Goal: Task Accomplishment & Management: Manage account settings

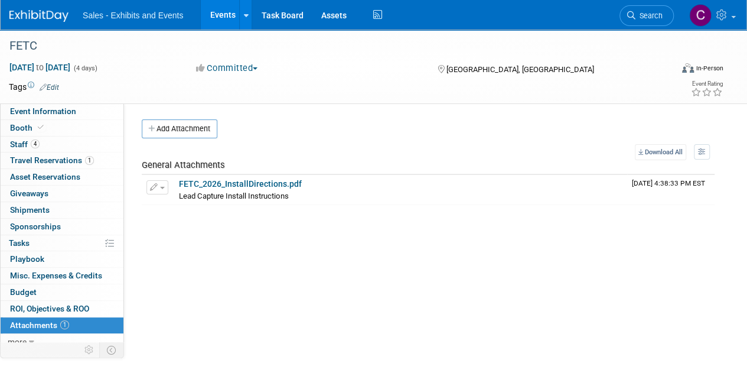
click at [212, 13] on link "Events" at bounding box center [222, 15] width 43 height 30
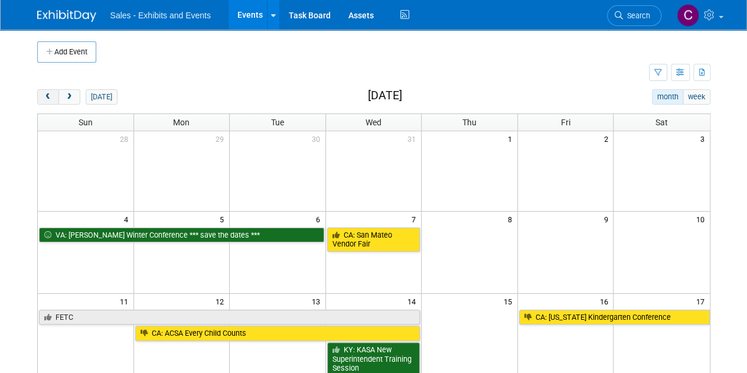
click at [44, 93] on span "prev" at bounding box center [48, 97] width 9 height 8
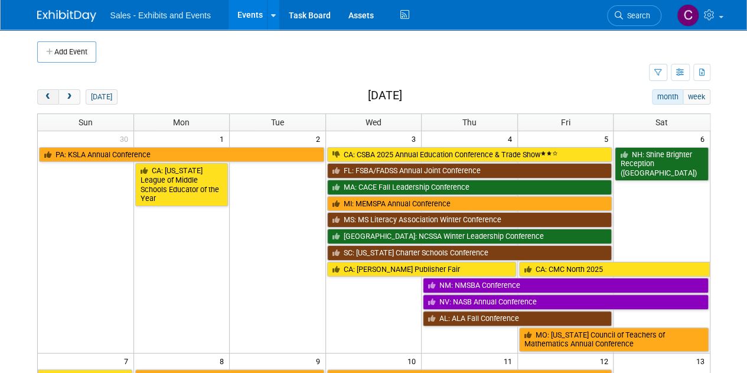
click at [44, 93] on span "prev" at bounding box center [48, 97] width 9 height 8
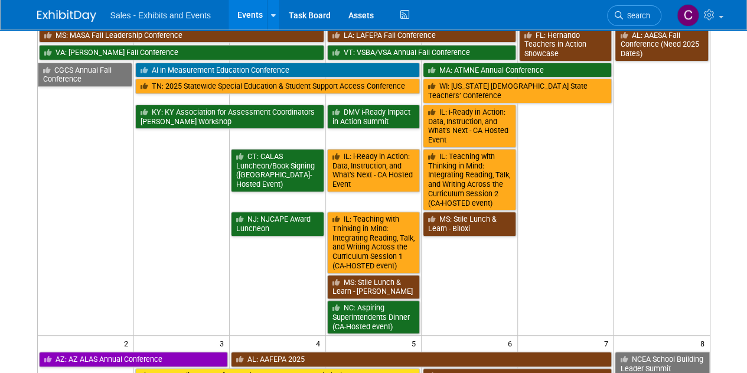
scroll to position [19, 0]
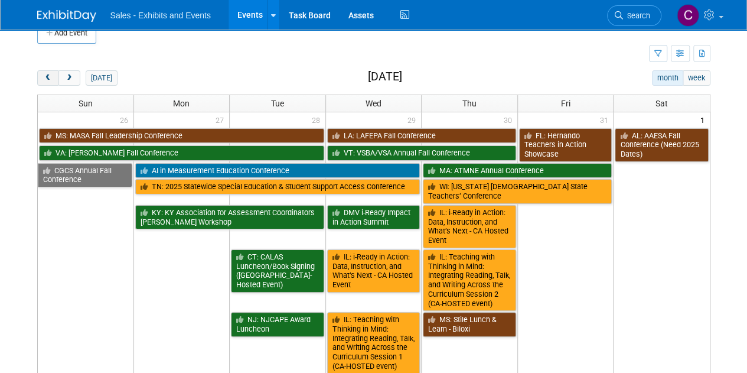
click at [48, 71] on button "prev" at bounding box center [48, 77] width 22 height 15
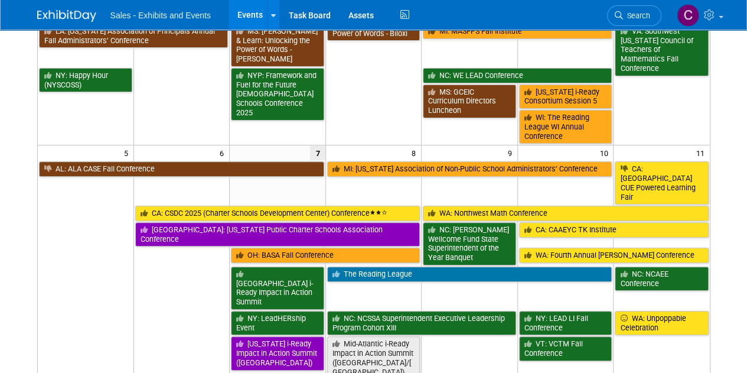
scroll to position [127, 0]
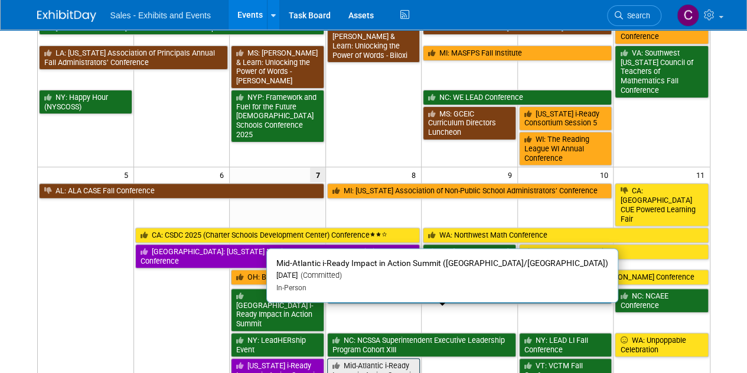
click at [362, 358] on link "Mid-Atlantic i-Ready Impact in Action Summit ([GEOGRAPHIC_DATA]/[GEOGRAPHIC_DAT…" at bounding box center [373, 379] width 93 height 43
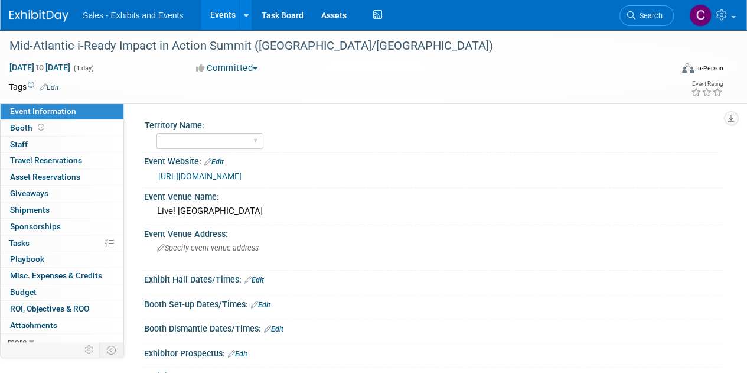
click at [224, 10] on link "Events" at bounding box center [222, 15] width 43 height 30
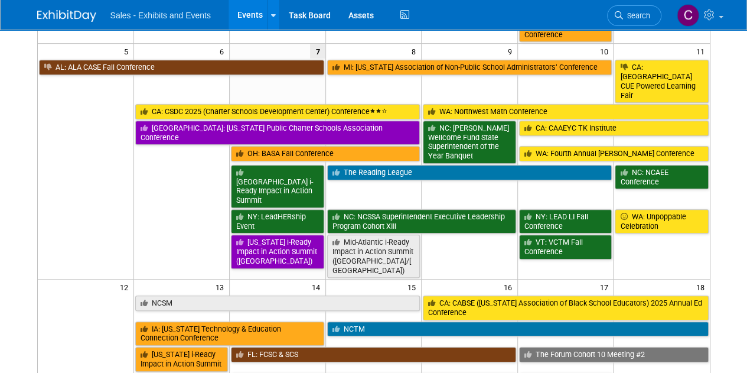
scroll to position [156, 0]
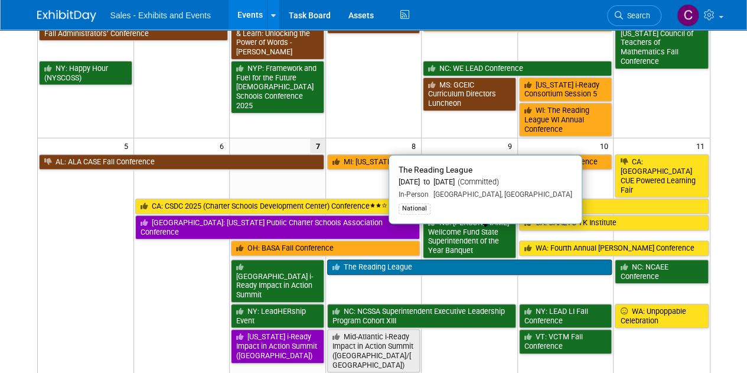
click at [362, 259] on link "The Reading League" at bounding box center [469, 266] width 285 height 15
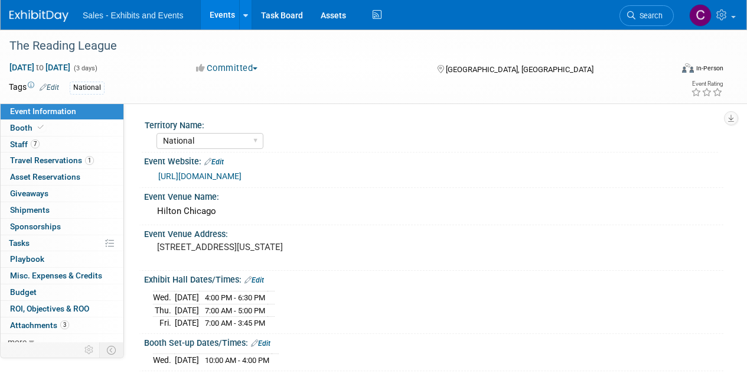
select select "National"
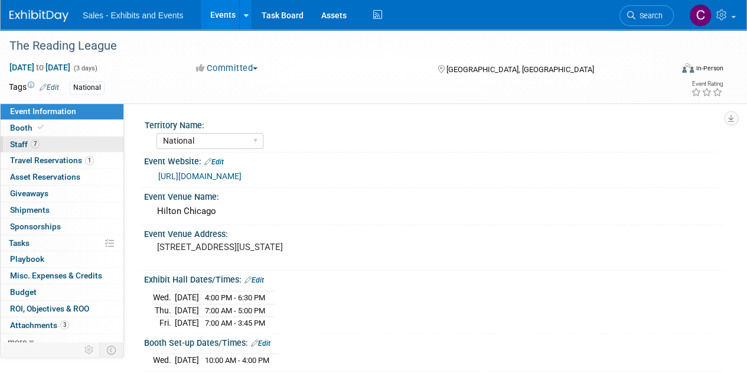
click at [17, 146] on span "Staff 7" at bounding box center [25, 143] width 30 height 9
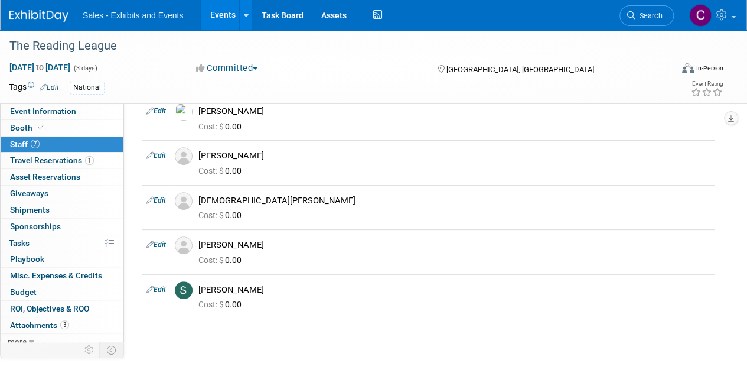
scroll to position [161, 0]
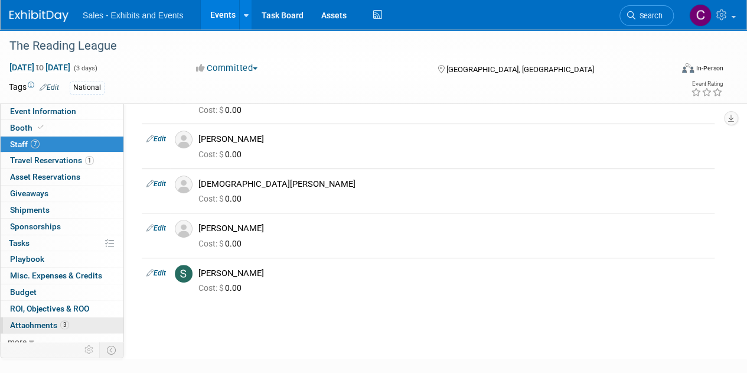
click at [26, 327] on span "Attachments 3" at bounding box center [39, 324] width 59 height 9
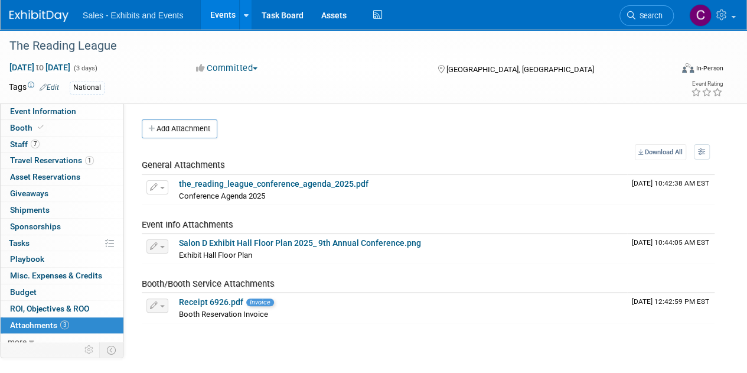
scroll to position [5, 0]
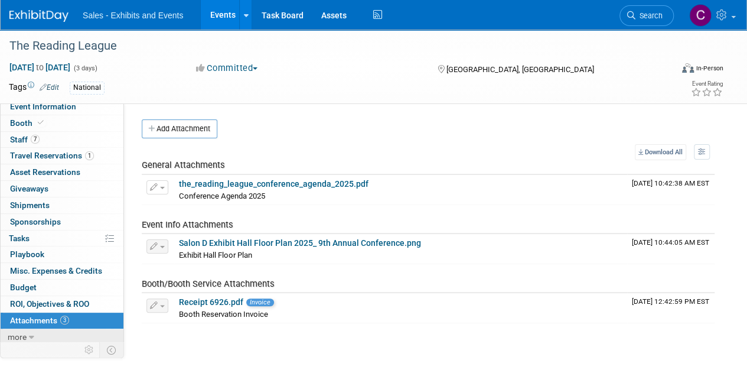
click at [34, 336] on link "more" at bounding box center [62, 337] width 123 height 16
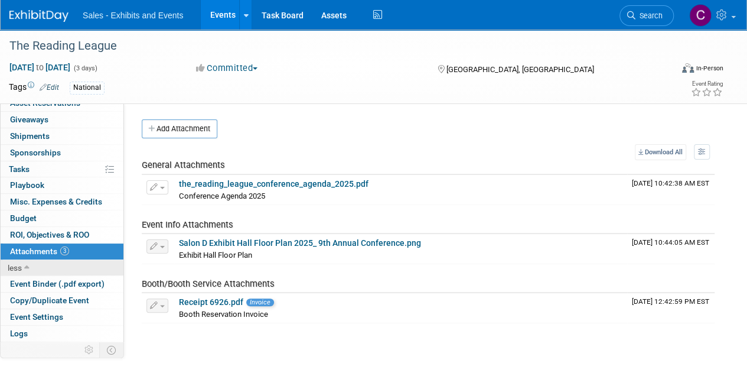
scroll to position [86, 0]
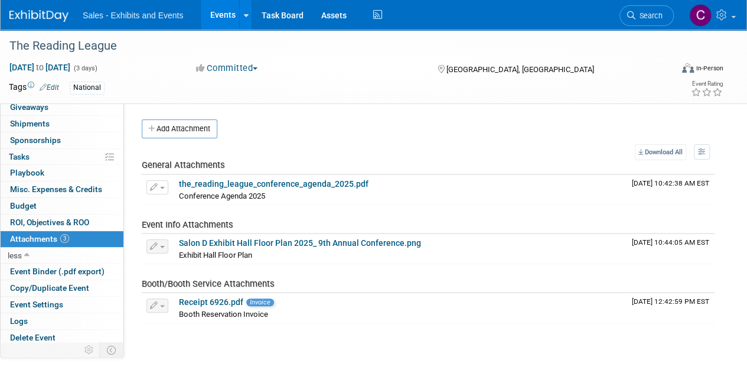
click at [218, 14] on link "Events" at bounding box center [222, 15] width 43 height 30
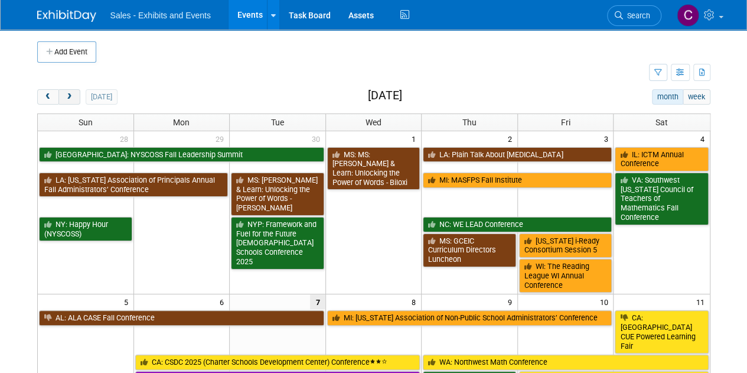
click at [75, 94] on button "next" at bounding box center [69, 96] width 22 height 15
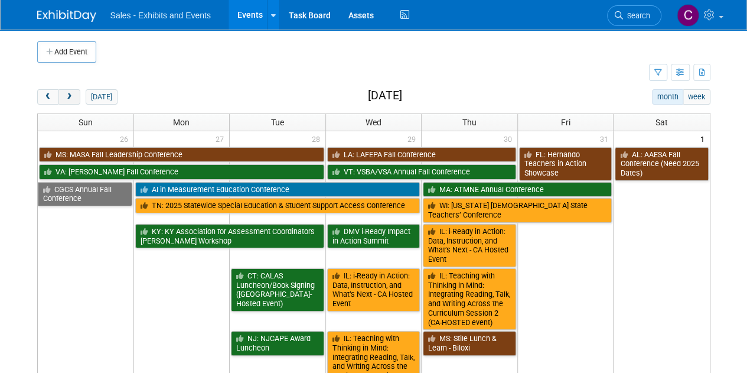
click at [75, 94] on button "next" at bounding box center [69, 96] width 22 height 15
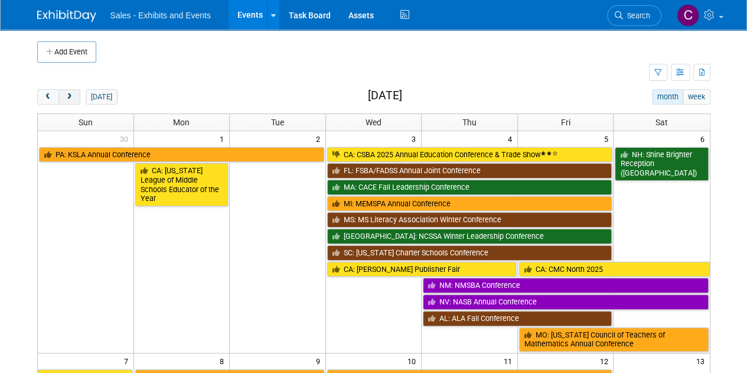
click at [75, 94] on button "next" at bounding box center [69, 96] width 22 height 15
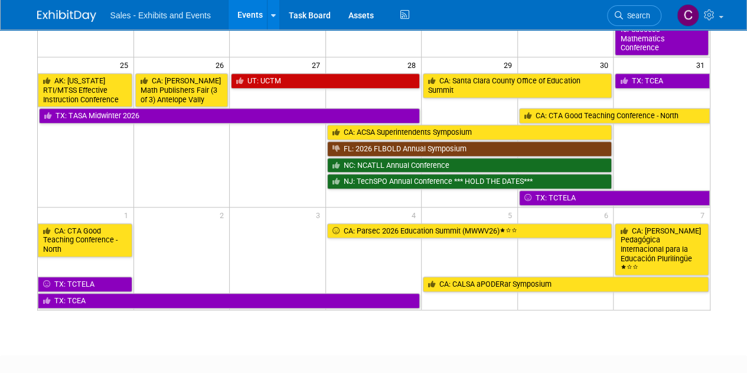
scroll to position [519, 0]
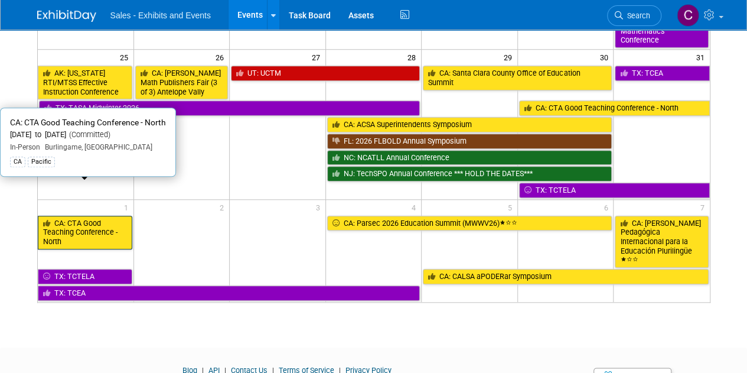
click at [102, 216] on link "CA: CTA Good Teaching Conference - North" at bounding box center [85, 233] width 94 height 34
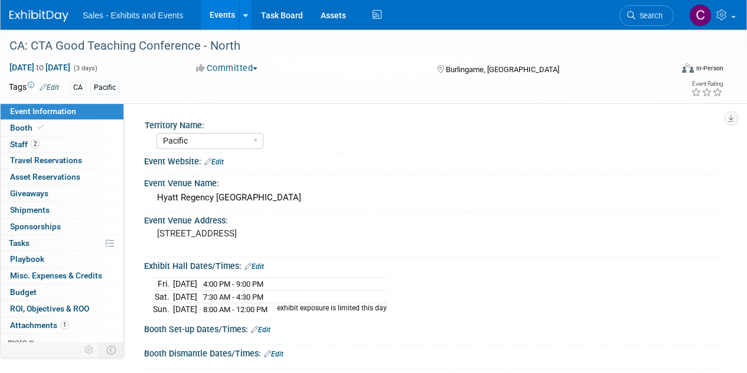
select select "Pacific"
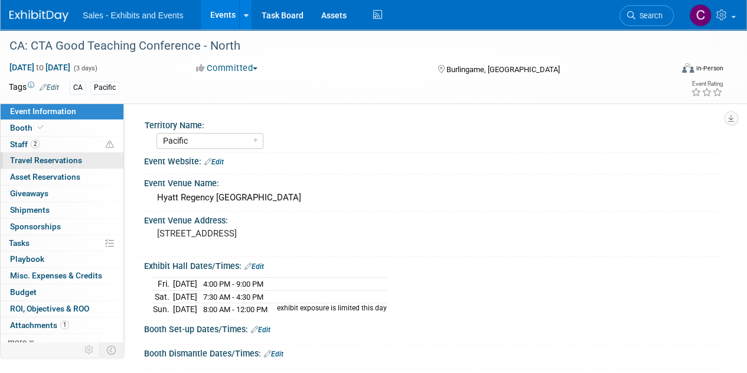
click at [17, 160] on span "Travel Reservations 0" at bounding box center [46, 159] width 72 height 9
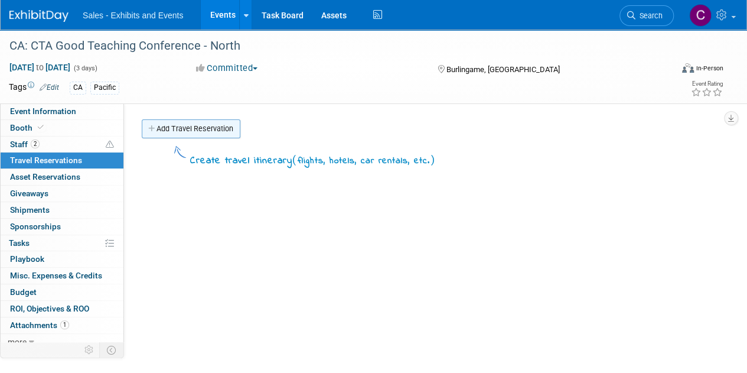
click at [172, 132] on link "Add Travel Reservation" at bounding box center [191, 128] width 99 height 19
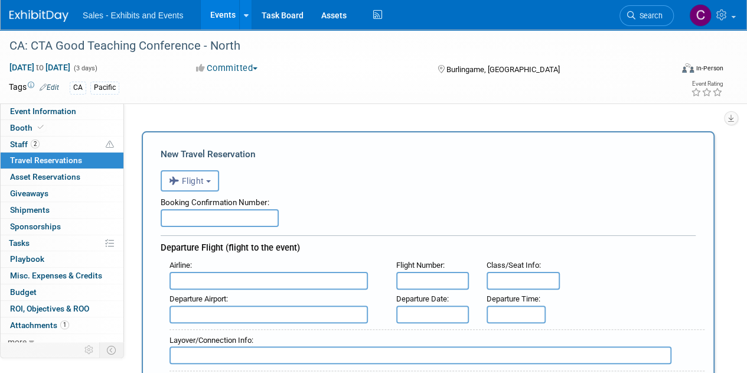
click at [208, 178] on button "Flight" at bounding box center [190, 180] width 58 height 21
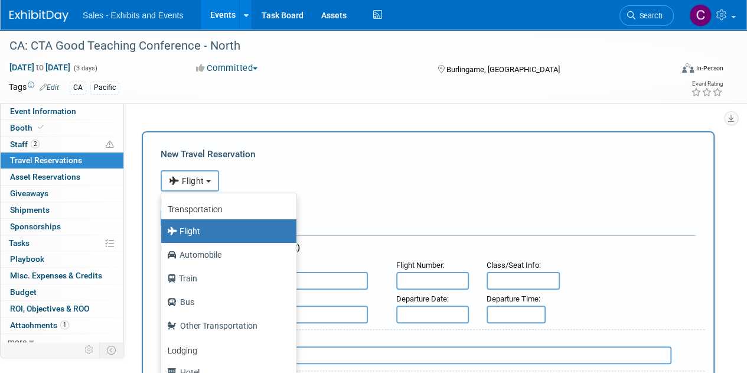
scroll to position [50, 0]
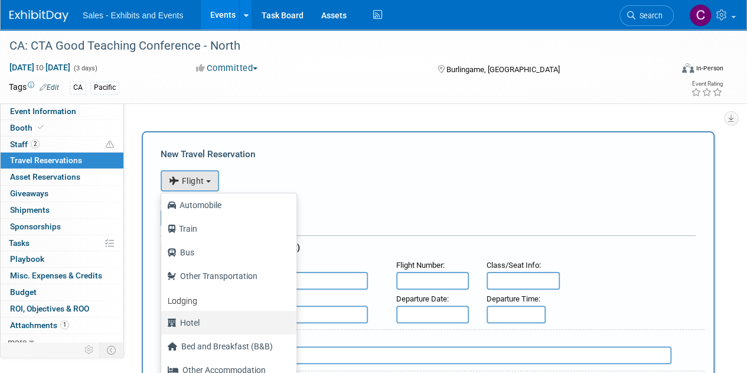
click at [226, 316] on label "Hotel" at bounding box center [226, 322] width 118 height 19
click at [163, 317] on input "Hotel" at bounding box center [159, 321] width 8 height 8
select select "6"
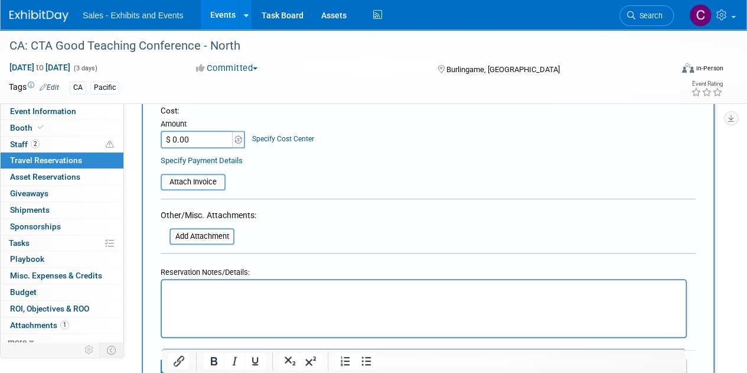
scroll to position [490, 0]
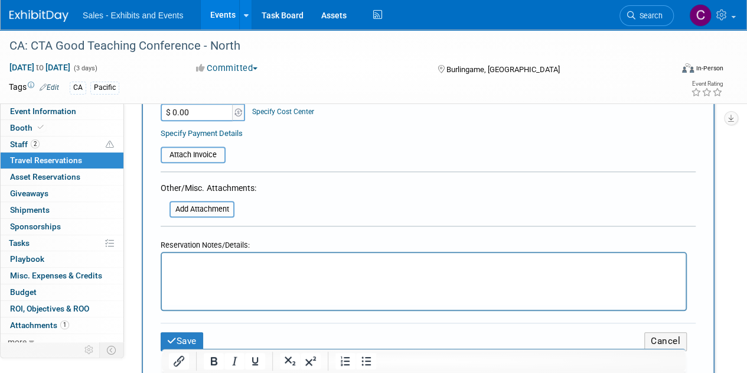
drag, startPoint x: 226, startPoint y: 276, endPoint x: 201, endPoint y: 261, distance: 29.2
click at [201, 261] on p "Rich Text Area. Press ALT-0 for help." at bounding box center [424, 263] width 510 height 12
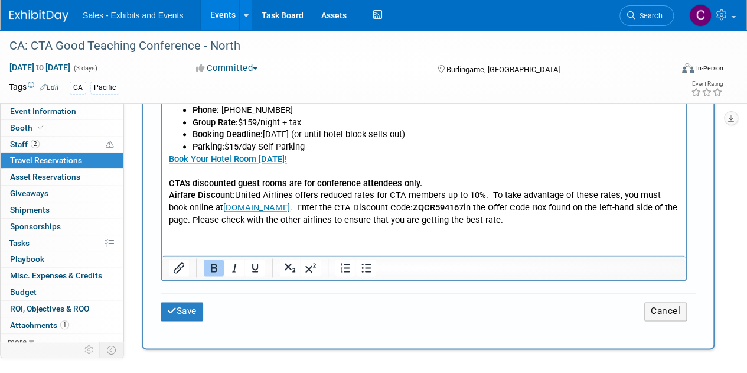
scroll to position [681, 0]
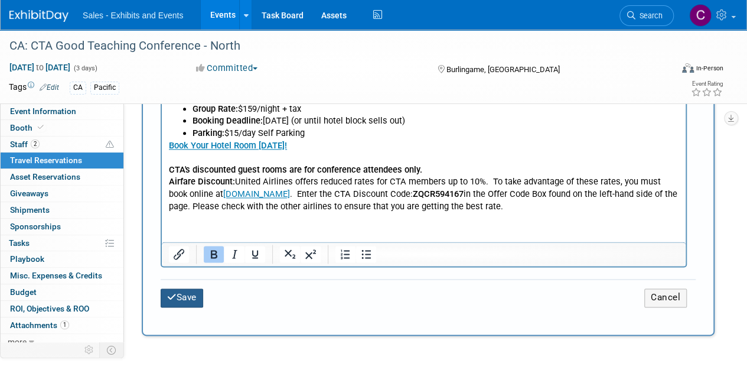
click at [186, 295] on button "Save" at bounding box center [182, 297] width 43 height 18
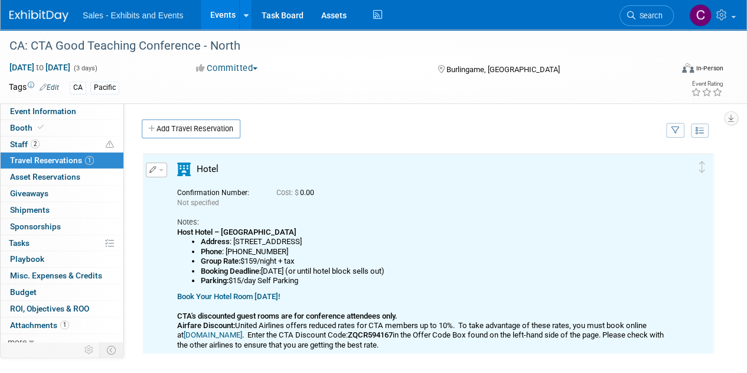
scroll to position [0, 0]
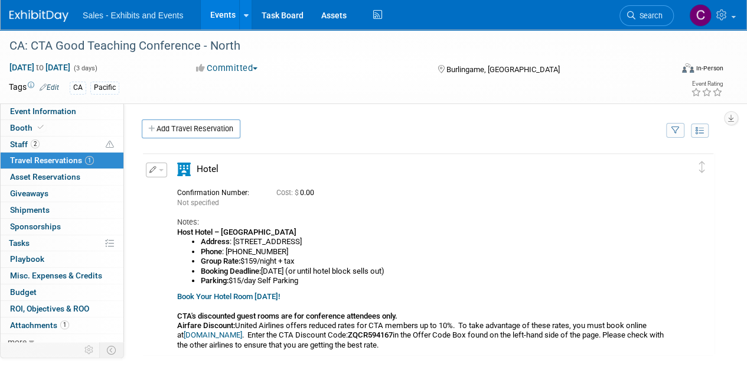
click at [224, 18] on link "Events" at bounding box center [222, 15] width 43 height 30
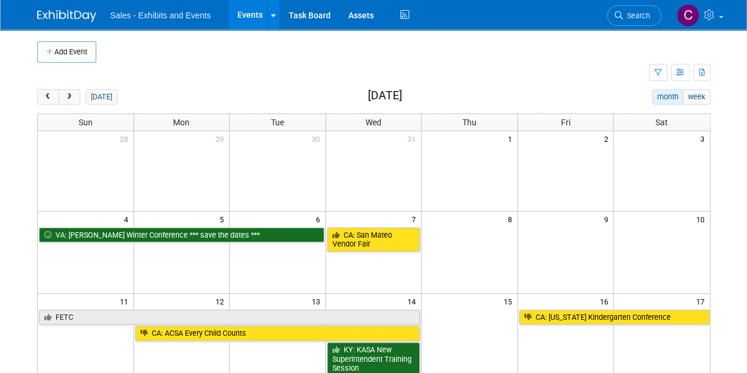
click at [68, 94] on span "next" at bounding box center [69, 97] width 9 height 8
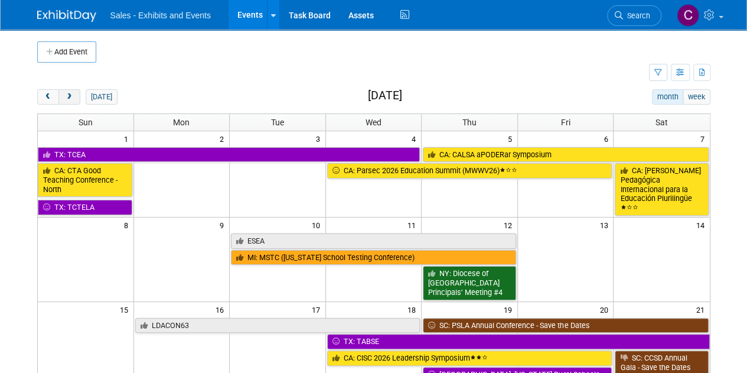
click at [68, 94] on span "next" at bounding box center [69, 97] width 9 height 8
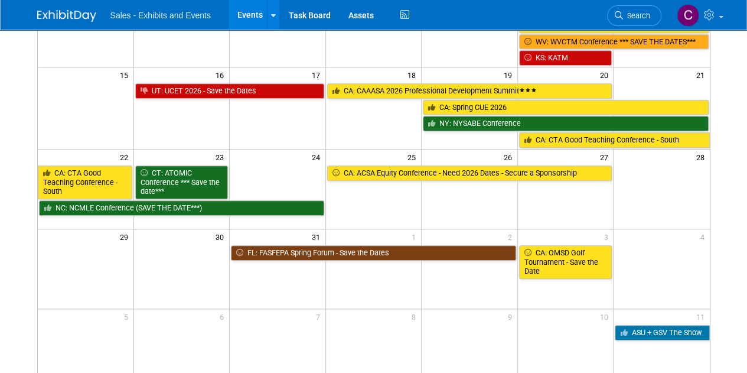
scroll to position [337, 0]
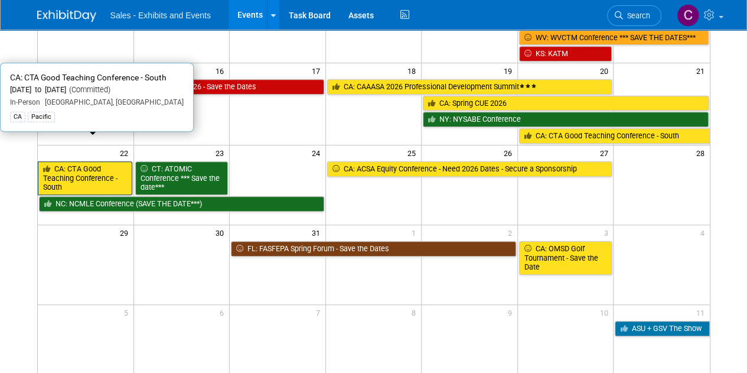
click at [85, 161] on link "CA: CTA Good Teaching Conference - South" at bounding box center [85, 178] width 94 height 34
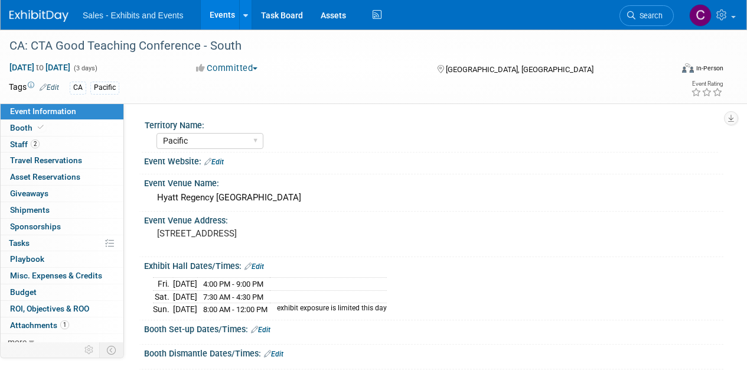
select select "Pacific"
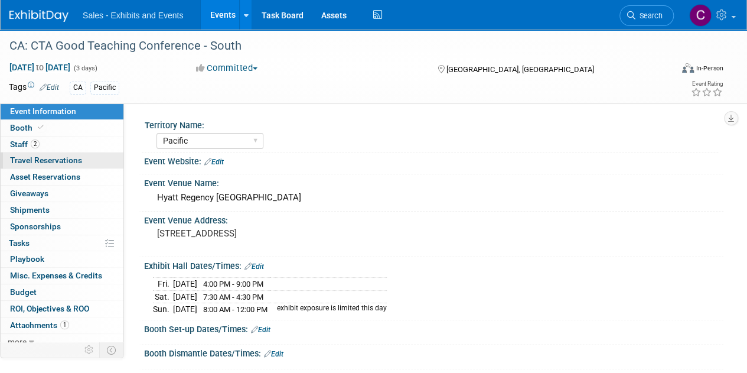
click at [29, 161] on span "Travel Reservations 0" at bounding box center [46, 159] width 72 height 9
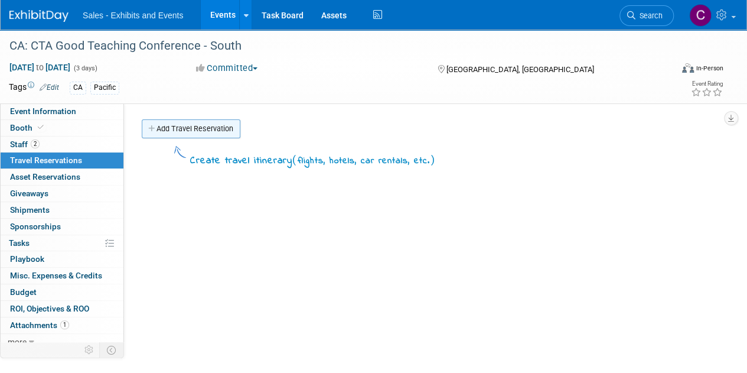
click at [195, 133] on link "Add Travel Reservation" at bounding box center [191, 128] width 99 height 19
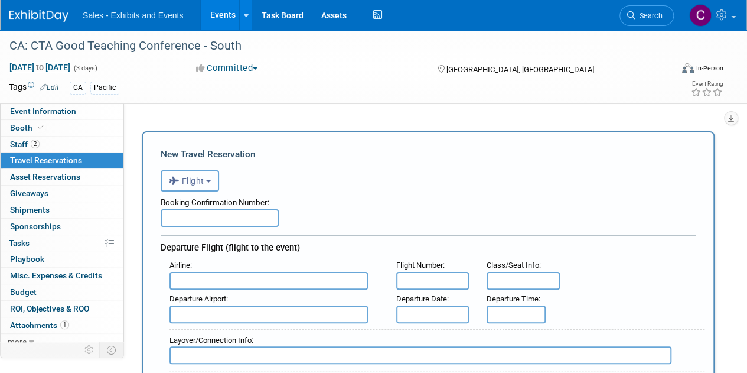
click at [215, 182] on button "Flight" at bounding box center [190, 180] width 58 height 21
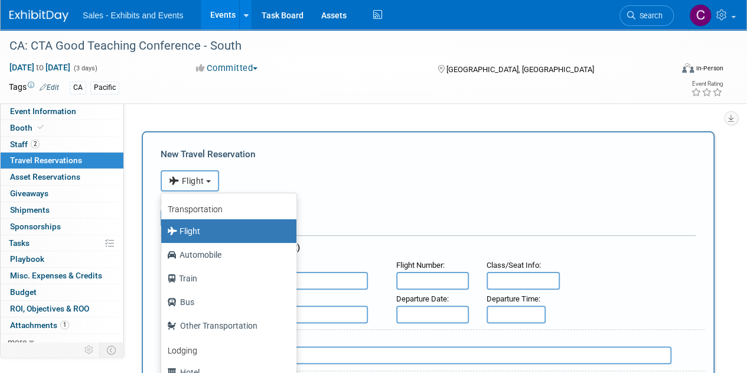
scroll to position [50, 0]
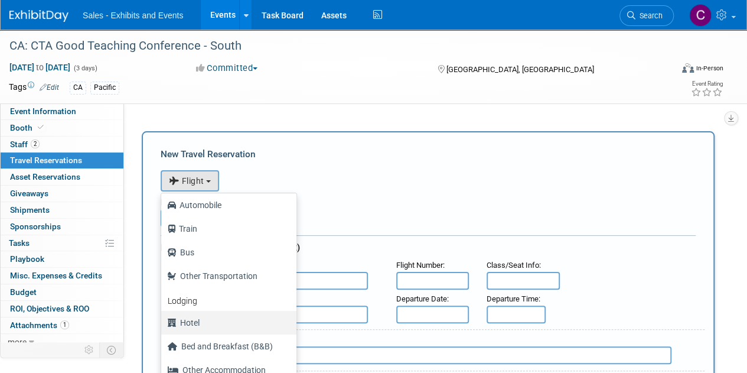
click at [200, 322] on label "Hotel" at bounding box center [226, 322] width 118 height 19
click at [163, 322] on input "Hotel" at bounding box center [159, 321] width 8 height 8
select select "6"
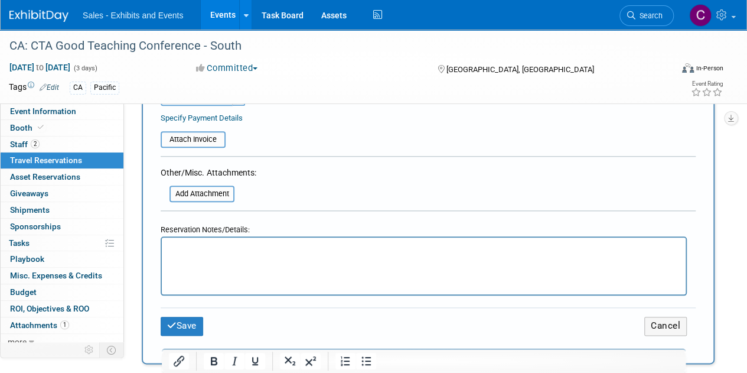
scroll to position [528, 0]
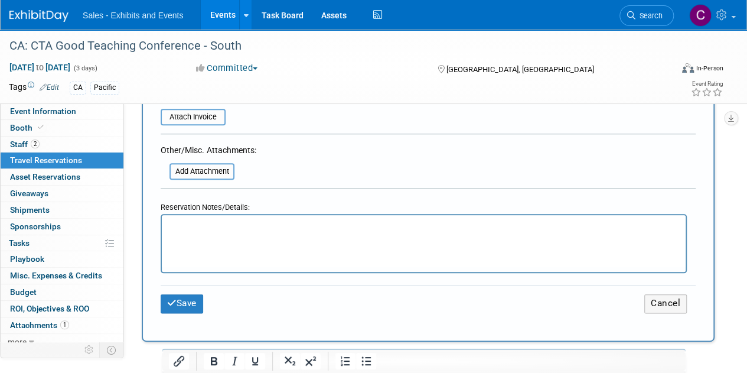
drag, startPoint x: 273, startPoint y: 236, endPoint x: 233, endPoint y: 239, distance: 40.2
click at [233, 232] on html at bounding box center [424, 223] width 524 height 17
drag, startPoint x: 233, startPoint y: 239, endPoint x: 181, endPoint y: 230, distance: 52.6
click at [181, 230] on p "Rich Text Area. Press ALT-0 for help." at bounding box center [424, 226] width 510 height 12
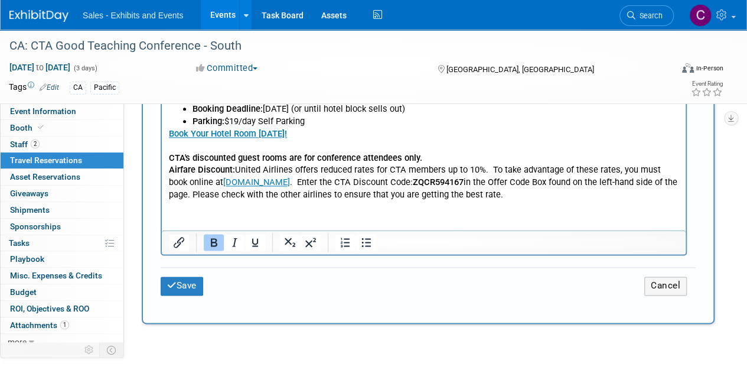
scroll to position [696, 0]
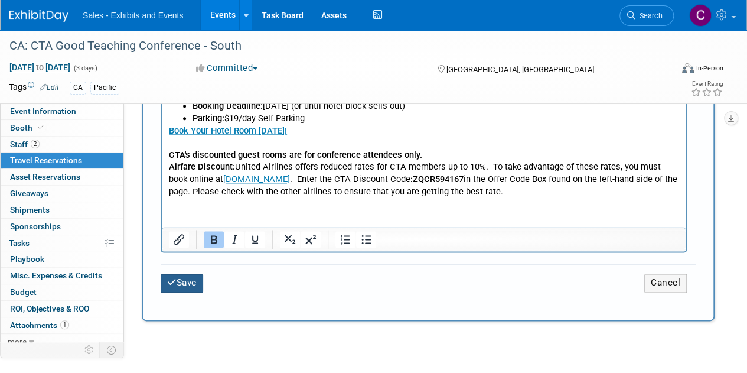
click at [182, 280] on button "Save" at bounding box center [182, 282] width 43 height 18
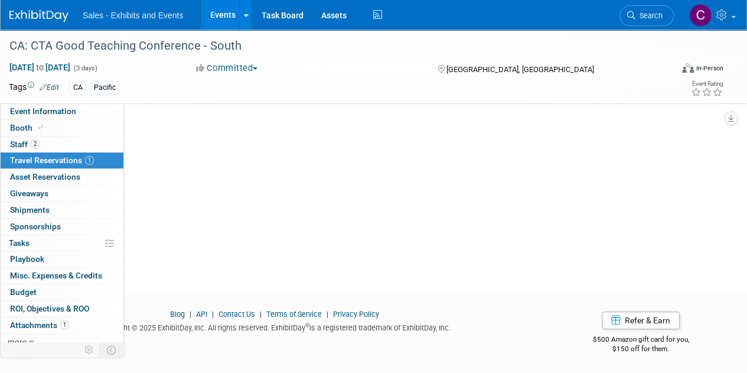
scroll to position [0, 0]
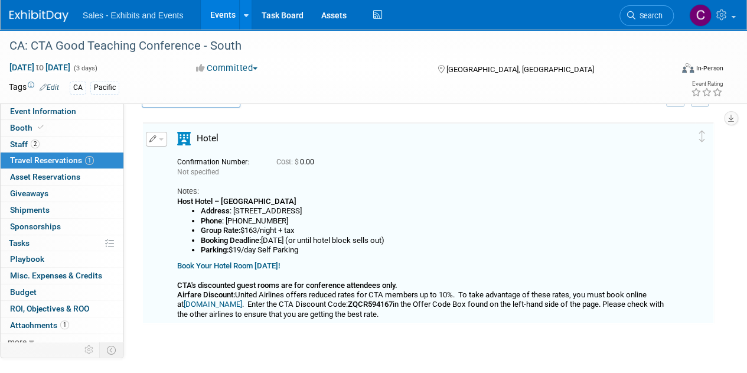
click at [229, 10] on link "Events" at bounding box center [222, 15] width 43 height 30
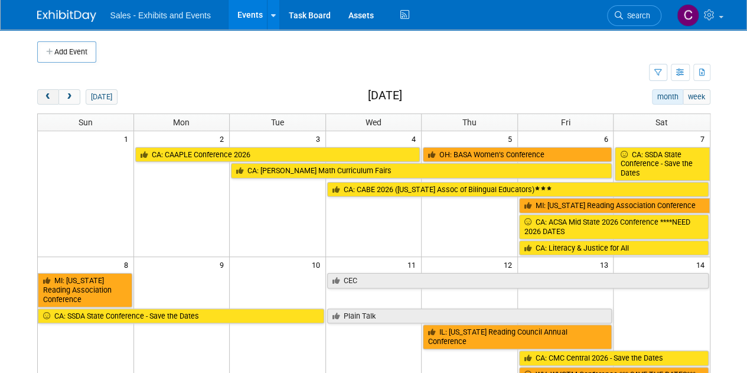
click at [51, 93] on span "prev" at bounding box center [48, 97] width 9 height 8
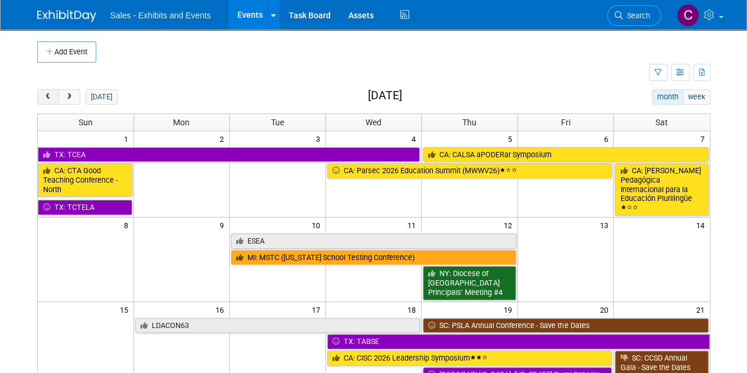
click at [51, 93] on span "prev" at bounding box center [48, 97] width 9 height 8
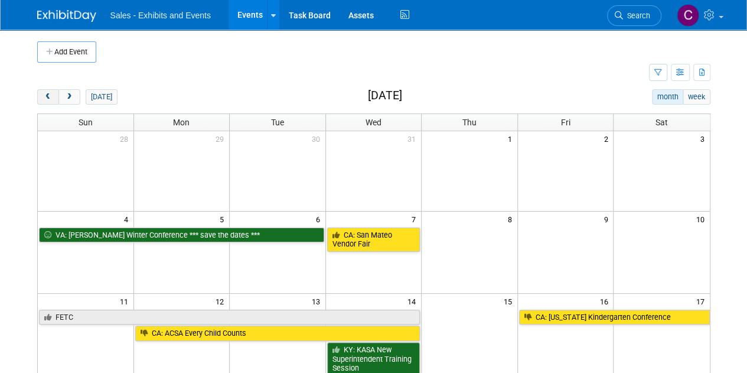
click at [51, 93] on span "prev" at bounding box center [48, 97] width 9 height 8
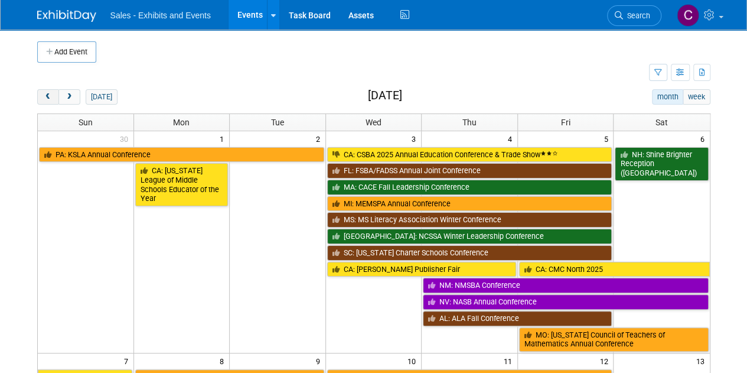
click at [51, 93] on span "prev" at bounding box center [48, 97] width 9 height 8
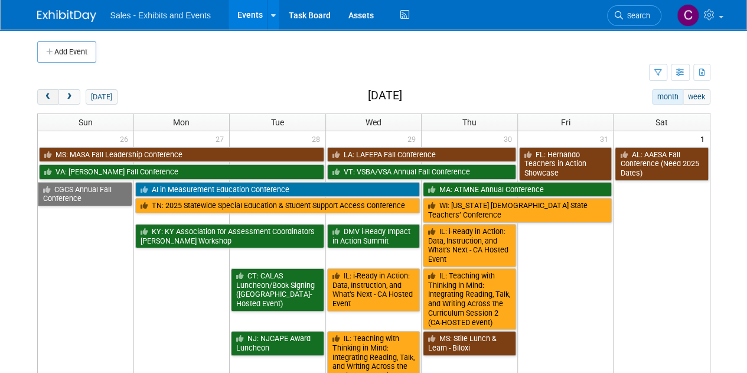
click at [51, 93] on span "prev" at bounding box center [48, 97] width 9 height 8
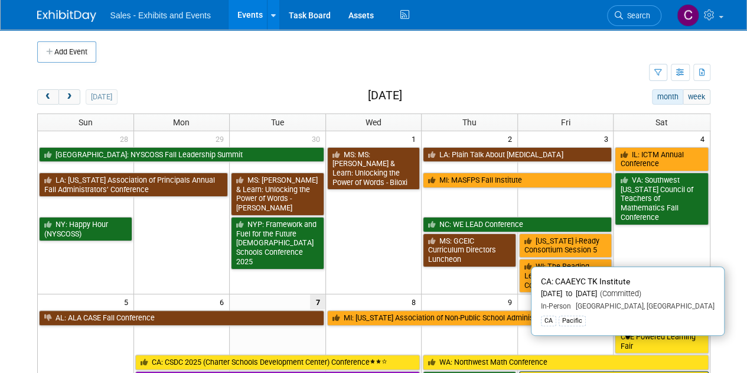
click at [569, 371] on link "CA: CAAEYC TK Institute" at bounding box center [614, 378] width 190 height 15
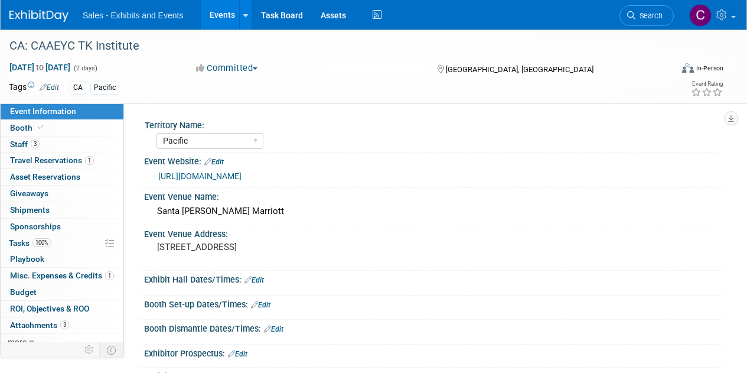
select select "Pacific"
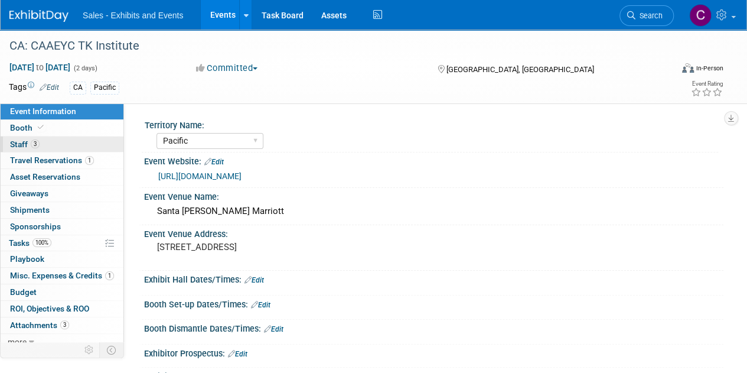
click at [22, 145] on span "Staff 3" at bounding box center [25, 143] width 30 height 9
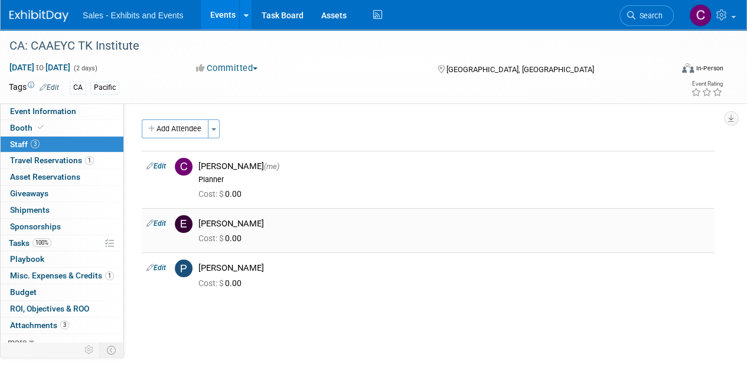
click at [167, 224] on td "Edit" at bounding box center [156, 230] width 28 height 44
click at [158, 223] on link "Edit" at bounding box center [155, 223] width 19 height 8
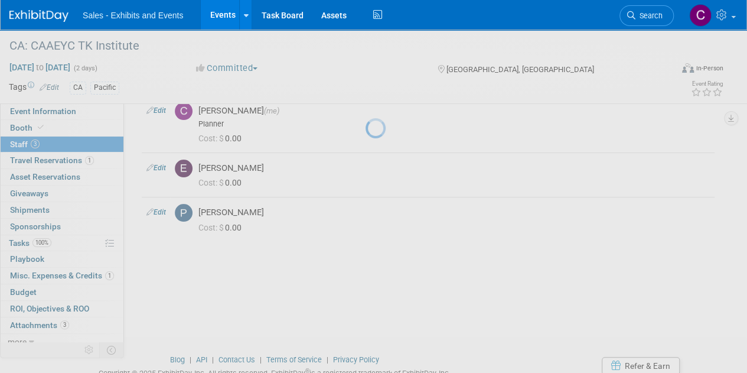
select select "d879257f-8a04-47a0-acd7-08acdfbfd30a"
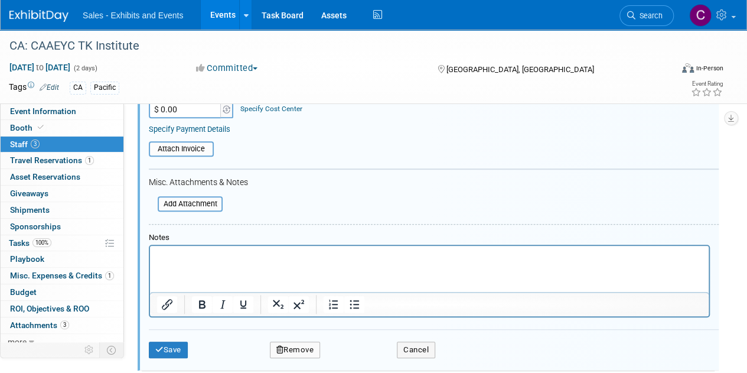
scroll to position [370, 0]
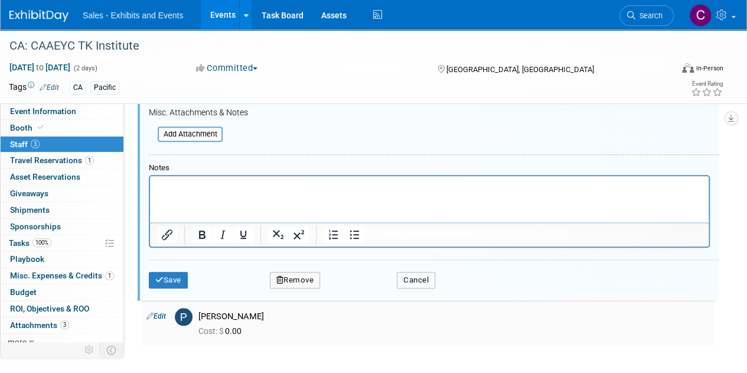
drag, startPoint x: 433, startPoint y: 273, endPoint x: 423, endPoint y: 277, distance: 11.4
click at [432, 273] on button "Cancel" at bounding box center [416, 280] width 38 height 17
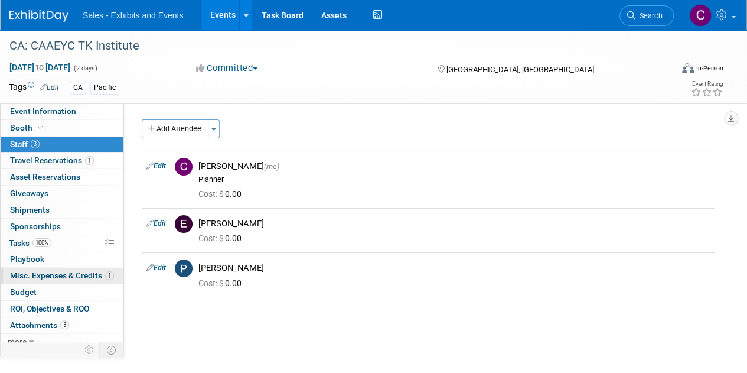
click at [41, 277] on span "Misc. Expenses & Credits 1" at bounding box center [62, 274] width 104 height 9
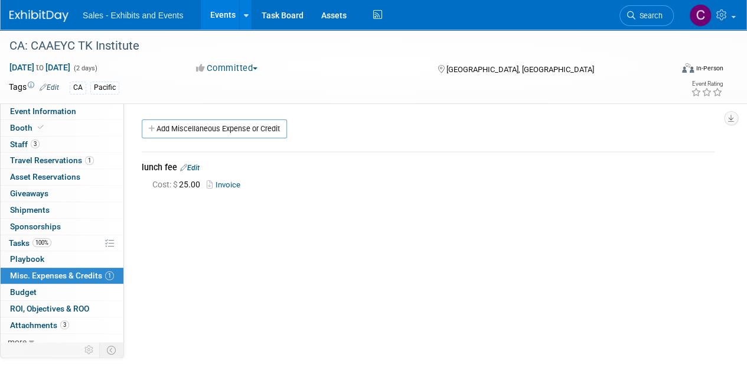
click at [234, 182] on link "Invoice" at bounding box center [226, 184] width 38 height 9
click at [18, 146] on span "Staff 3" at bounding box center [25, 143] width 30 height 9
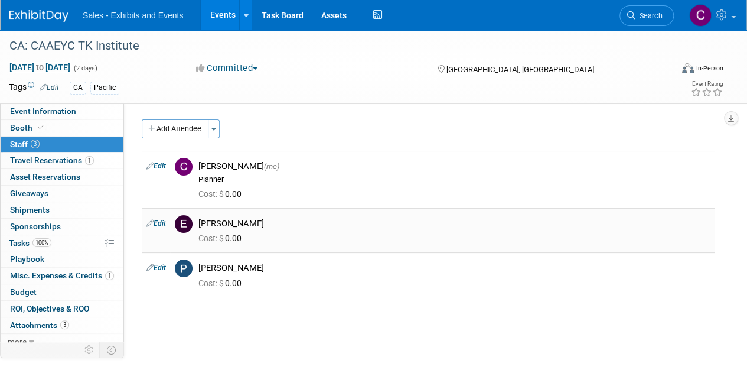
click at [162, 220] on link "Edit" at bounding box center [155, 223] width 19 height 8
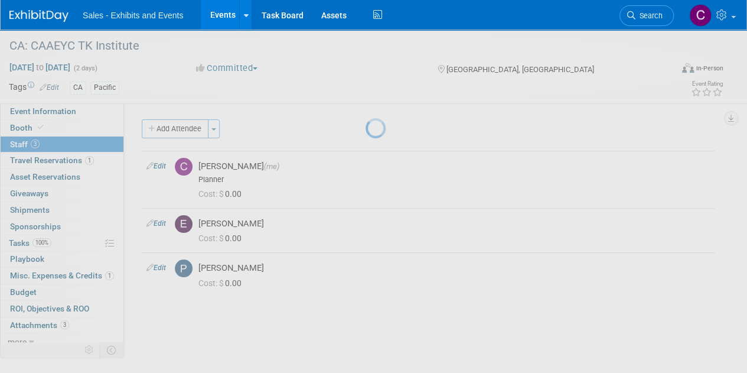
select select "d879257f-8a04-47a0-acd7-08acdfbfd30a"
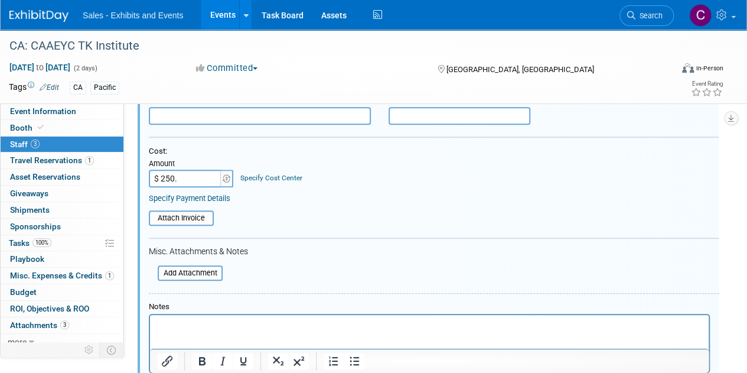
scroll to position [253, 0]
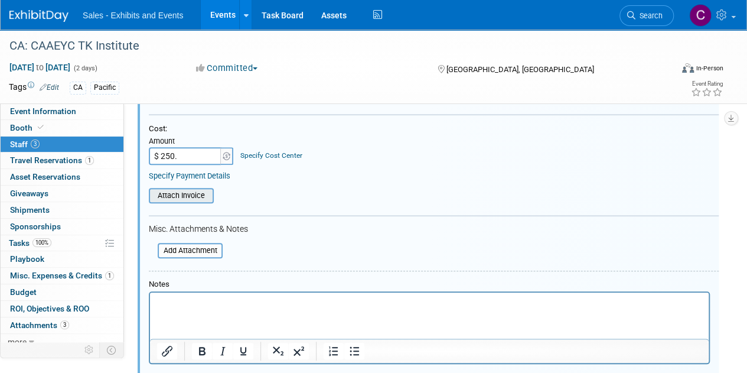
type input "$ 250.00"
click at [197, 200] on input "file" at bounding box center [142, 195] width 141 height 13
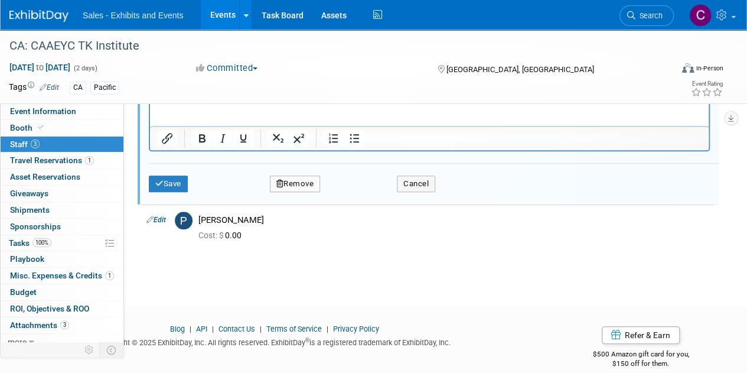
scroll to position [380, 0]
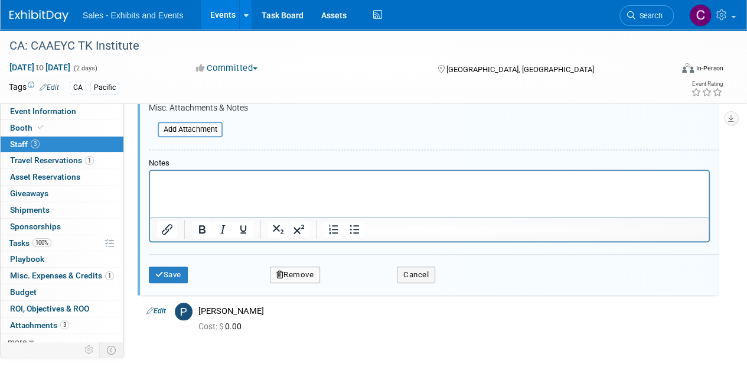
click at [218, 187] on html at bounding box center [429, 179] width 559 height 17
click at [179, 279] on button "Save" at bounding box center [168, 274] width 39 height 17
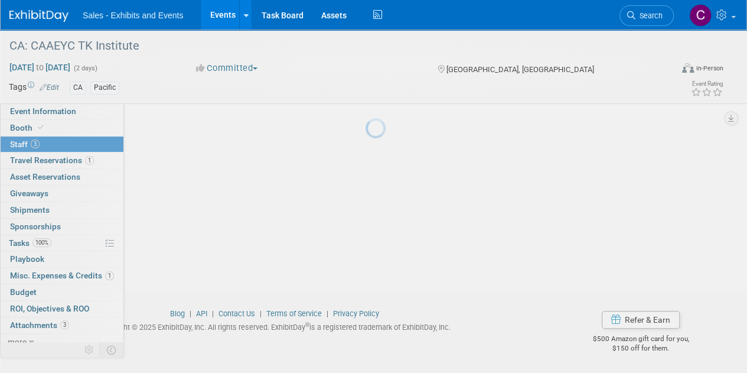
scroll to position [107, 0]
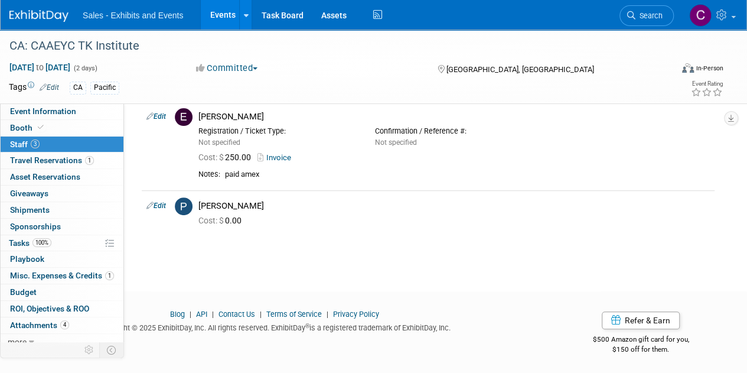
click at [222, 15] on link "Events" at bounding box center [222, 15] width 43 height 30
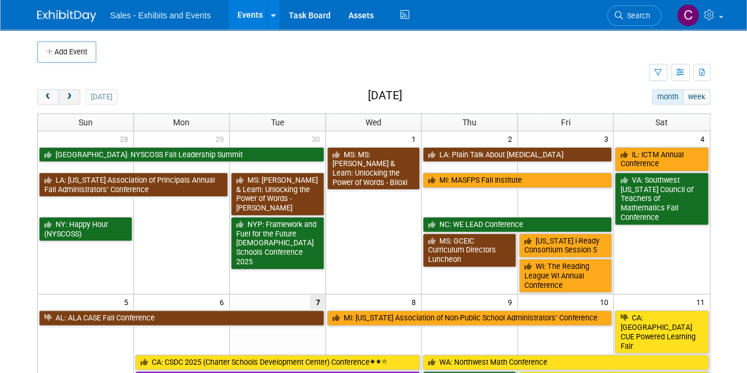
click at [75, 99] on button "next" at bounding box center [69, 96] width 22 height 15
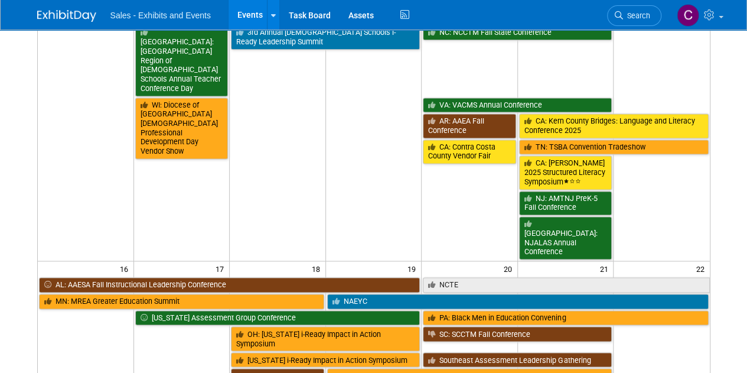
scroll to position [800, 0]
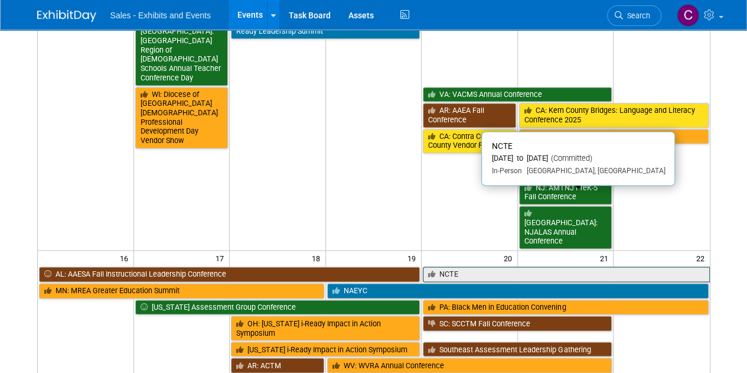
click at [465, 266] on link "NCTE" at bounding box center [566, 273] width 286 height 15
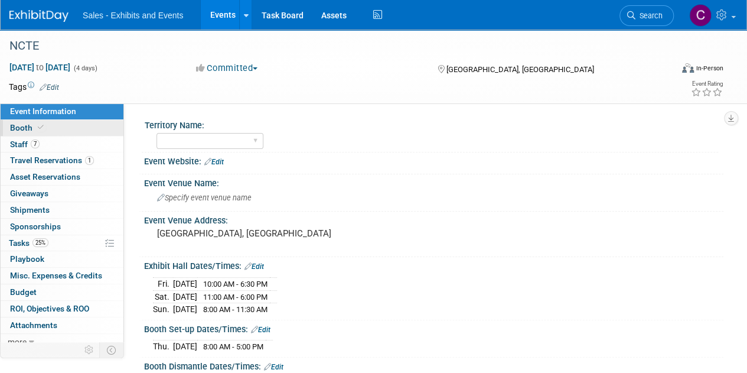
click at [11, 123] on span "Booth" at bounding box center [28, 127] width 36 height 9
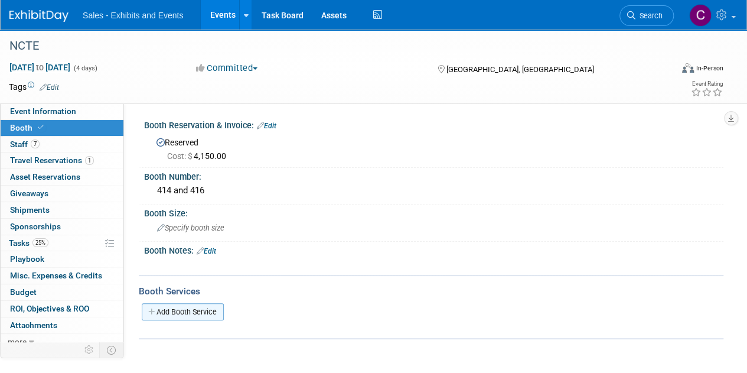
click at [185, 309] on link "Add Booth Service" at bounding box center [183, 311] width 82 height 17
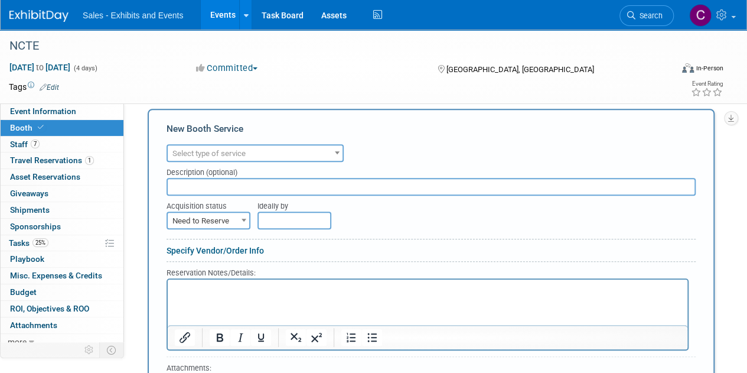
scroll to position [215, 0]
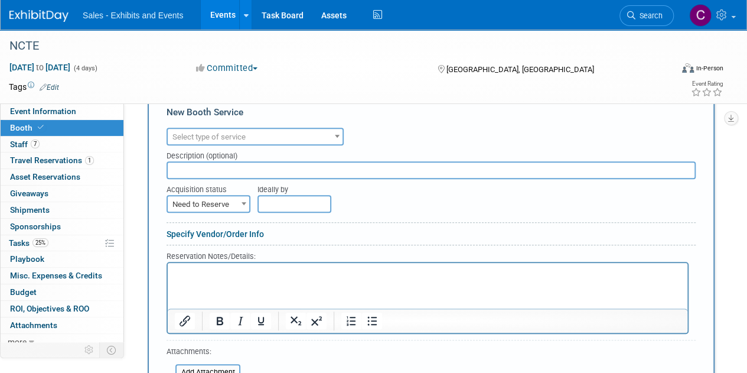
click at [259, 138] on span "Select type of service" at bounding box center [255, 137] width 175 height 17
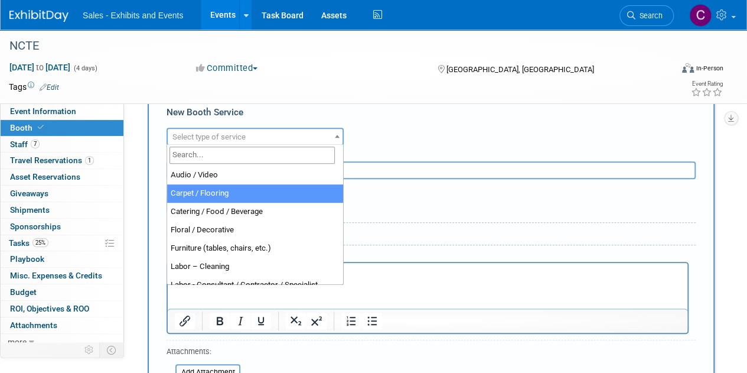
select select "4"
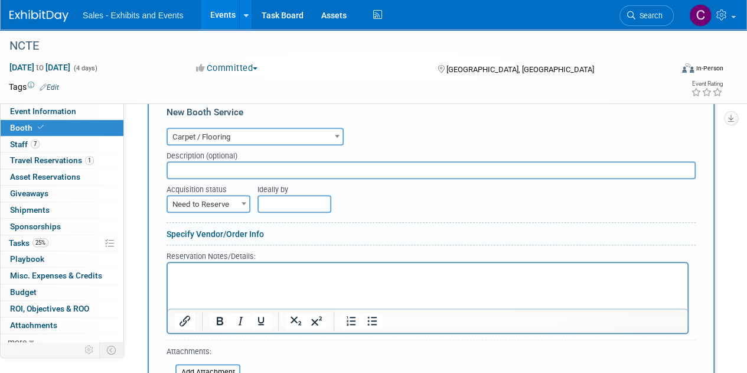
click at [217, 171] on input "text" at bounding box center [431, 170] width 529 height 18
type input "u"
type input "tuxedo 10x20"
click at [218, 208] on span "Need to Reserve" at bounding box center [208, 204] width 81 height 17
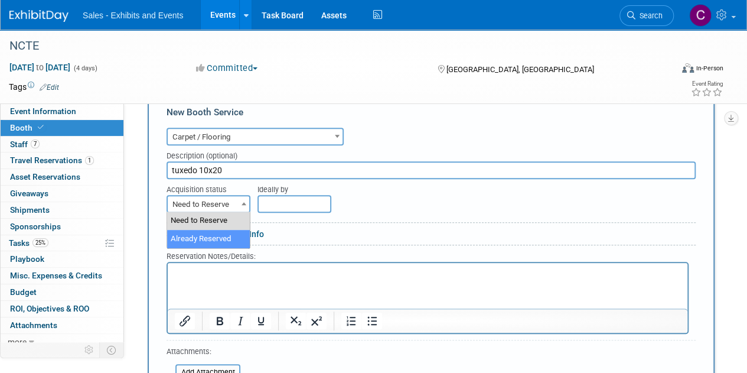
select select "2"
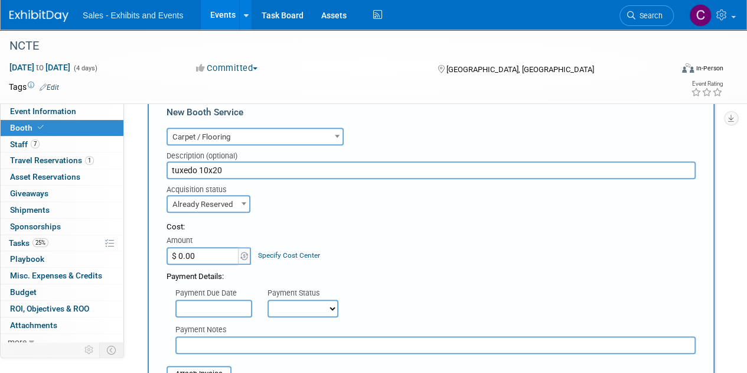
click at [294, 309] on select "Not Paid Yet Partially Paid Paid in Full" at bounding box center [302, 308] width 71 height 18
select select "1"
click at [267, 299] on select "Not Paid Yet Partially Paid Paid in Full" at bounding box center [302, 308] width 71 height 18
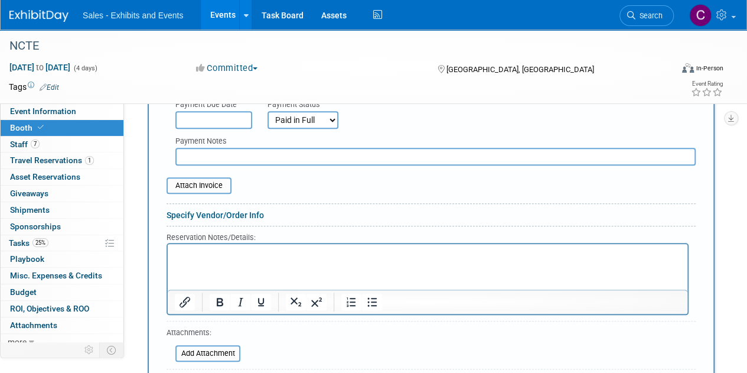
scroll to position [432, 0]
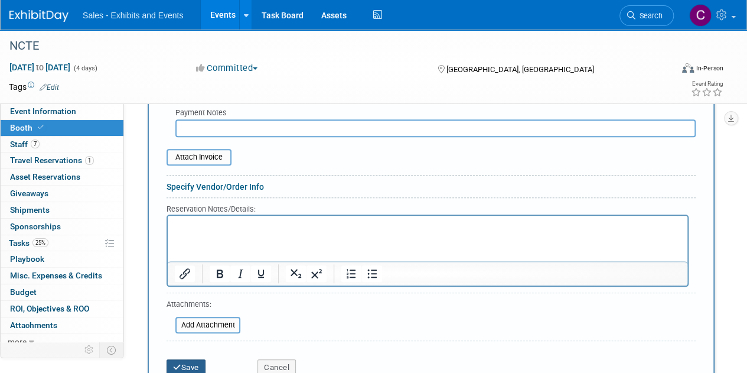
click at [183, 359] on button "Save" at bounding box center [186, 367] width 39 height 17
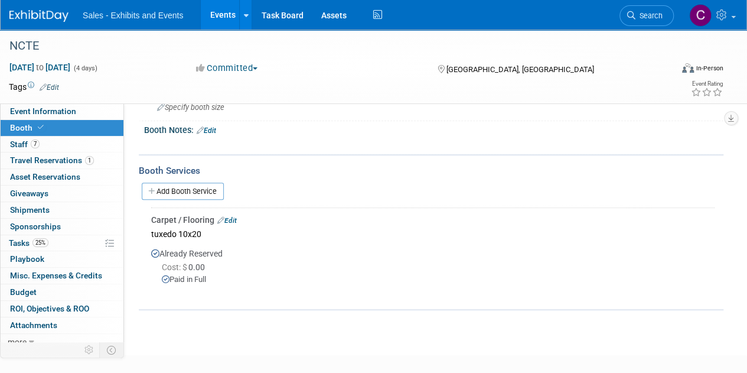
scroll to position [124, 0]
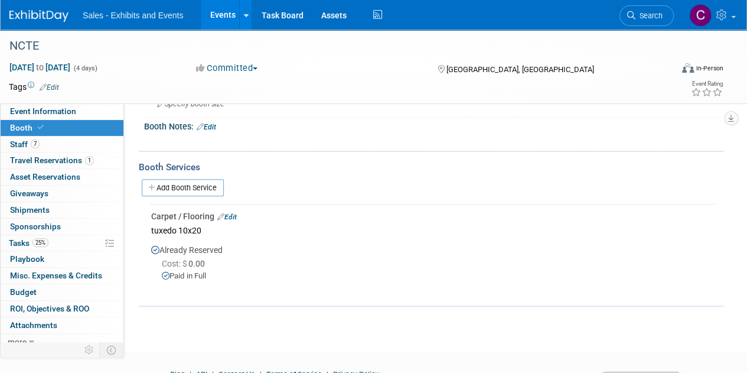
click at [231, 213] on link "Edit" at bounding box center [226, 217] width 19 height 8
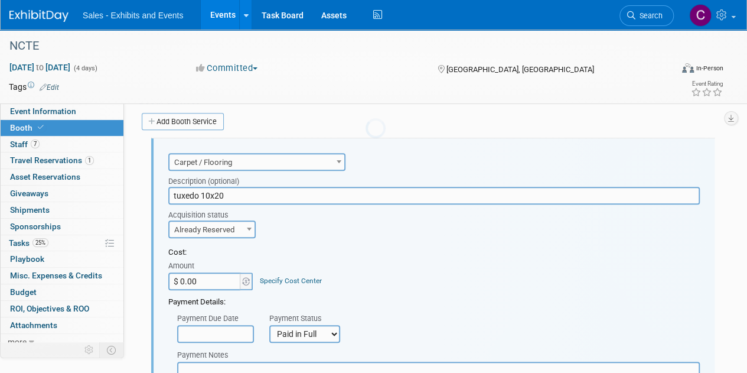
scroll to position [0, 0]
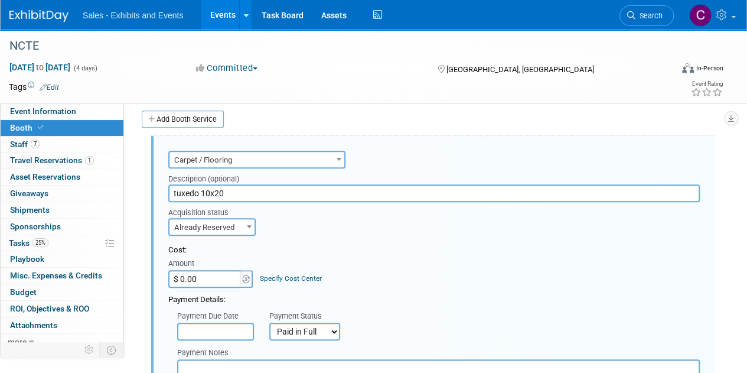
click at [201, 277] on input "$ 0.00" at bounding box center [205, 279] width 74 height 18
click at [234, 275] on input "$ 998.00" at bounding box center [205, 279] width 74 height 18
type input "$ 998.59"
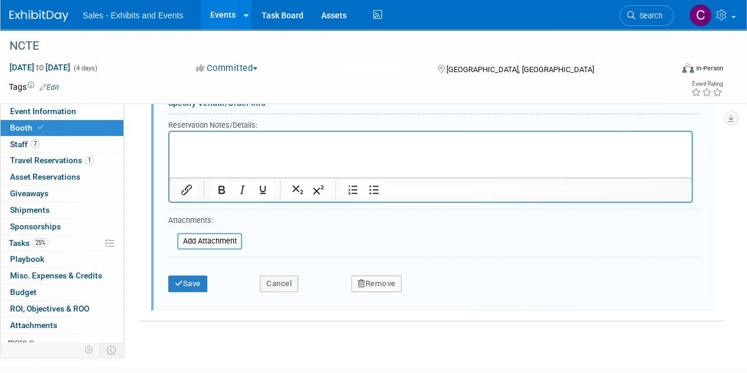
scroll to position [520, 0]
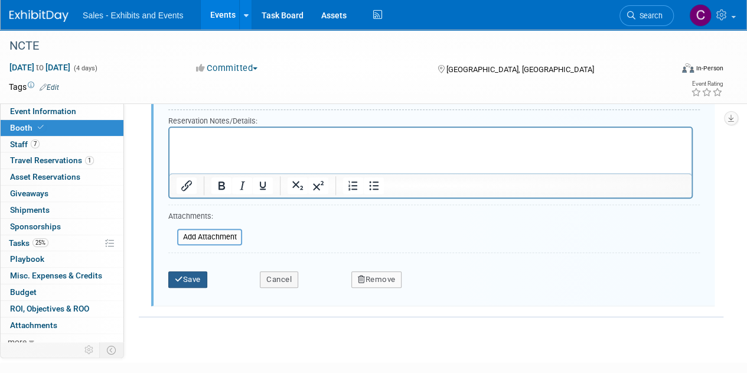
click at [203, 278] on button "Save" at bounding box center [187, 279] width 39 height 17
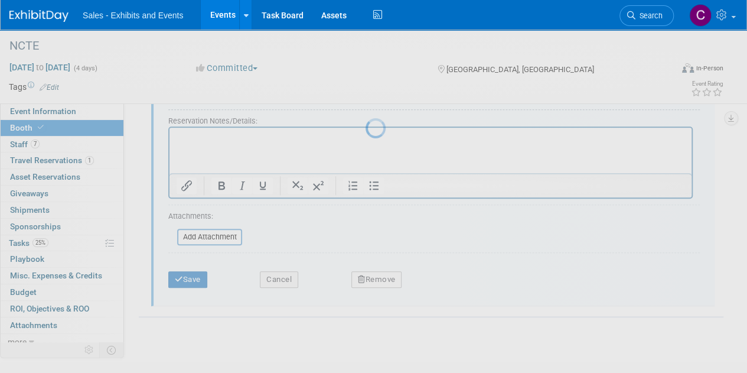
scroll to position [184, 0]
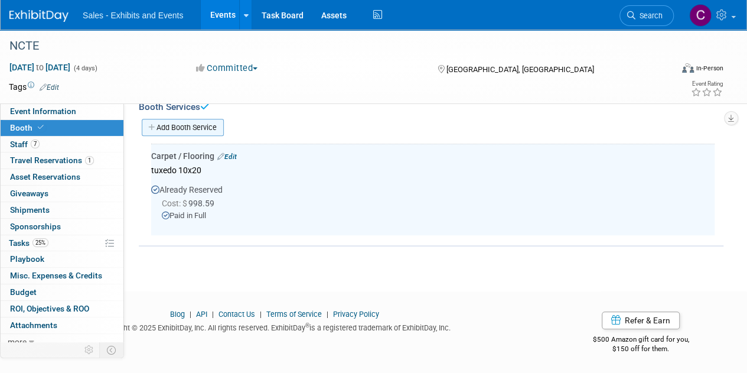
click at [177, 128] on link "Add Booth Service" at bounding box center [183, 127] width 82 height 17
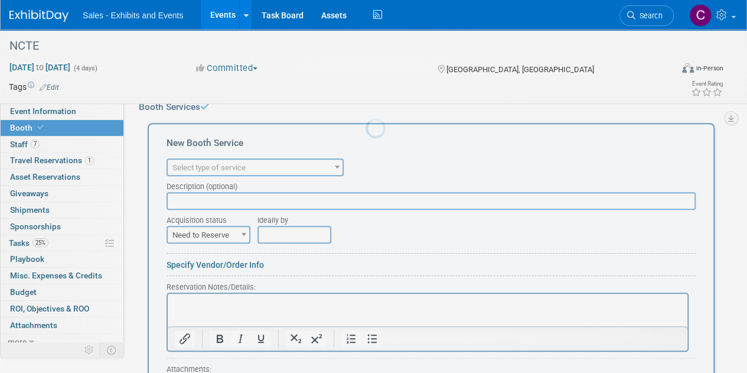
scroll to position [0, 0]
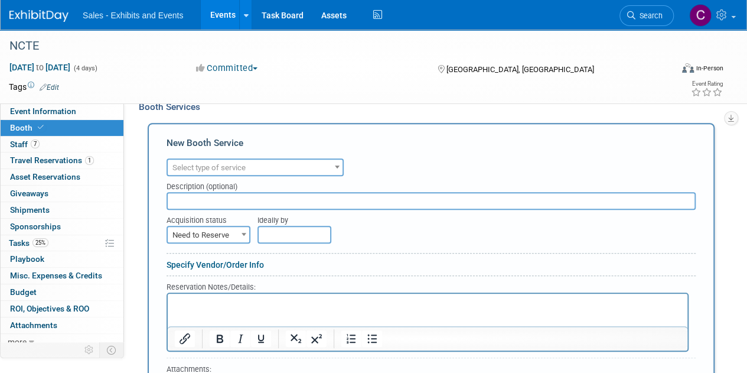
click at [257, 163] on span "Select type of service" at bounding box center [255, 167] width 175 height 17
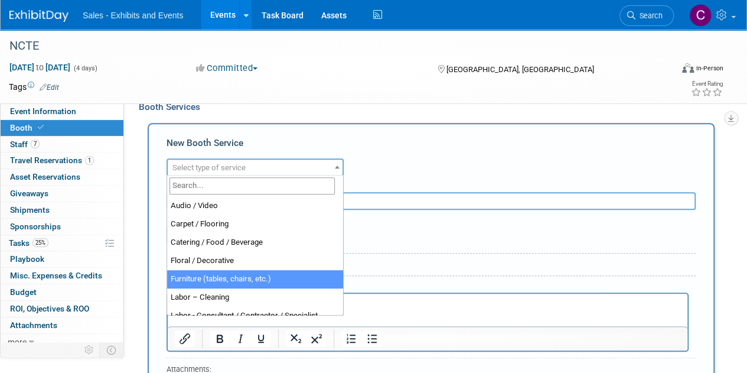
select select "6"
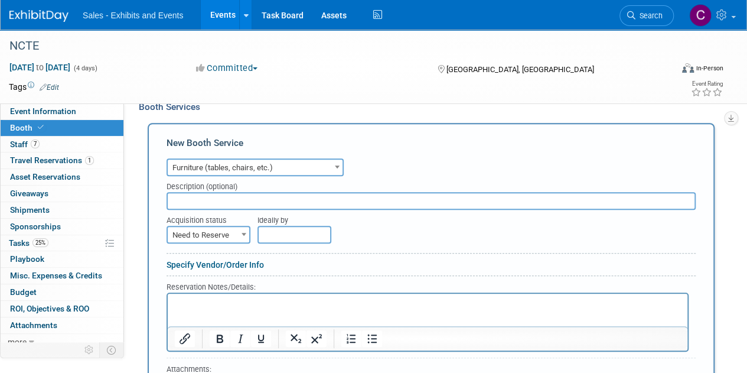
click at [191, 200] on input "text" at bounding box center [431, 201] width 529 height 18
type input "2 6-ft tables undraped, 2 high pedestal tables, 4 high stools"
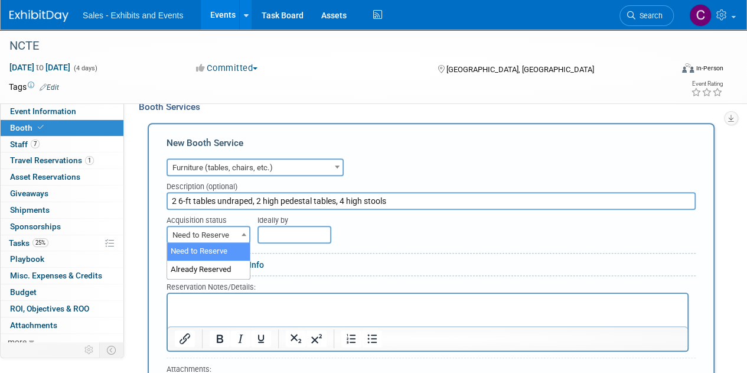
click at [209, 240] on span "Need to Reserve" at bounding box center [208, 235] width 81 height 17
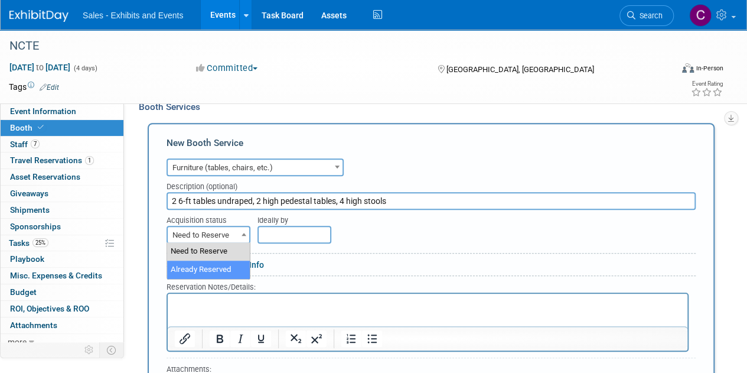
select select "2"
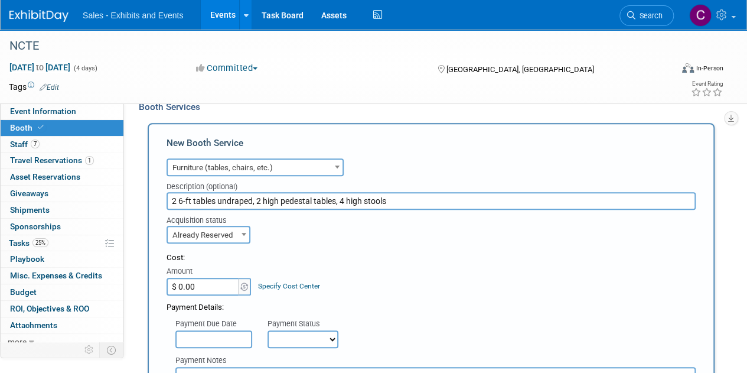
click at [310, 334] on select "Not Paid Yet Partially Paid Paid in Full" at bounding box center [302, 339] width 71 height 18
select select "1"
click at [267, 330] on select "Not Paid Yet Partially Paid Paid in Full" at bounding box center [302, 339] width 71 height 18
click at [203, 286] on input "$ 0.00" at bounding box center [204, 287] width 74 height 18
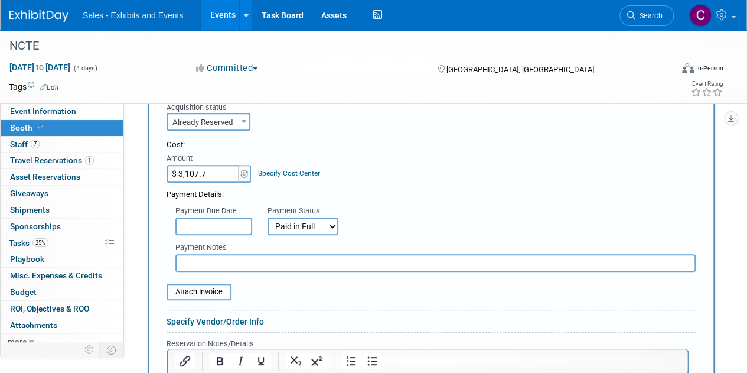
scroll to position [311, 0]
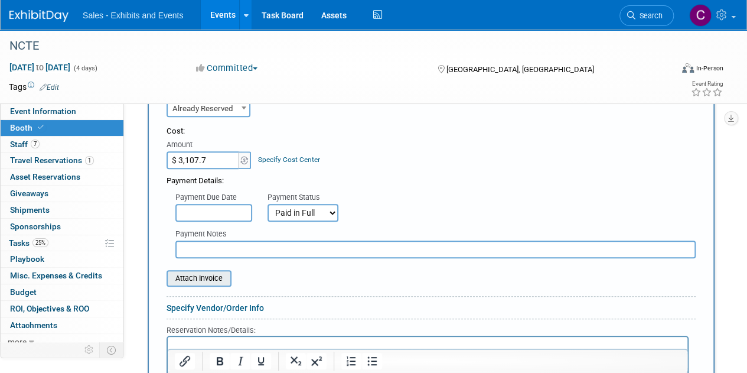
type input "$ 3,107.70"
click at [201, 273] on input "file" at bounding box center [160, 278] width 141 height 14
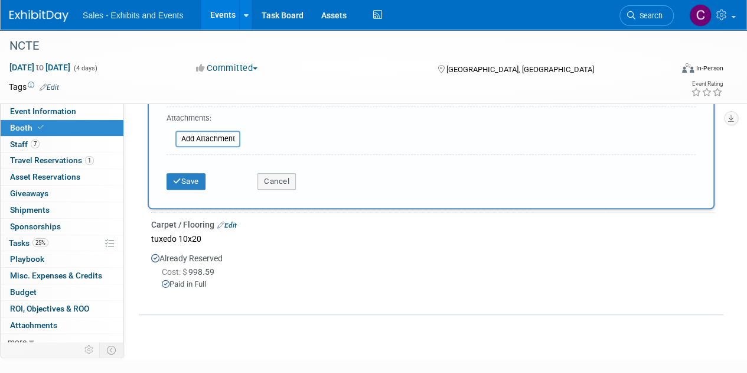
scroll to position [634, 0]
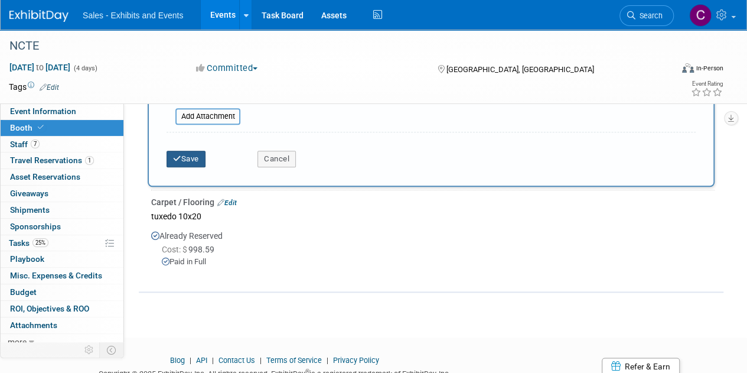
click at [191, 156] on button "Save" at bounding box center [186, 159] width 39 height 17
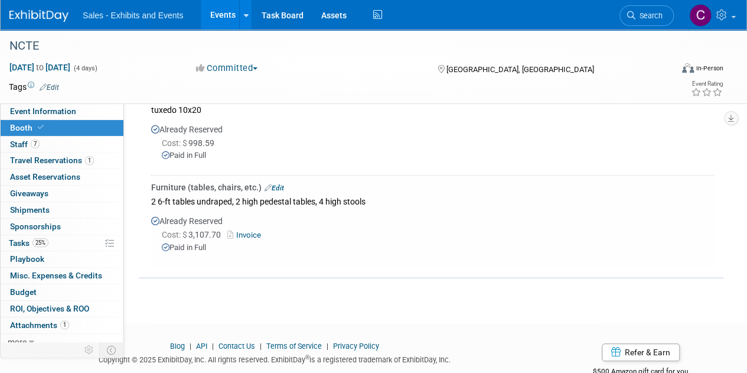
scroll to position [241, 0]
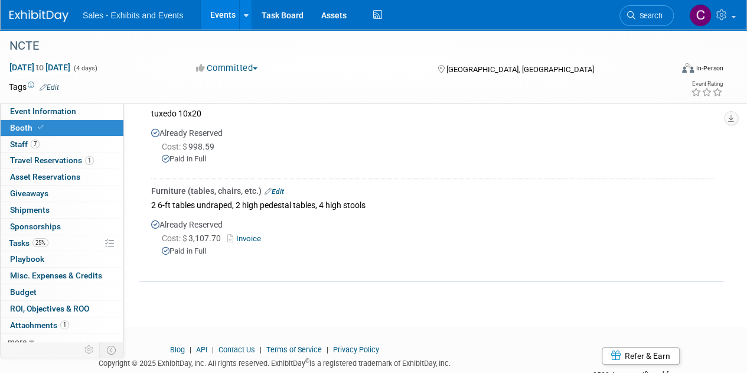
click at [244, 234] on link "Invoice" at bounding box center [246, 238] width 38 height 9
click at [20, 242] on span "Tasks 25%" at bounding box center [29, 242] width 40 height 9
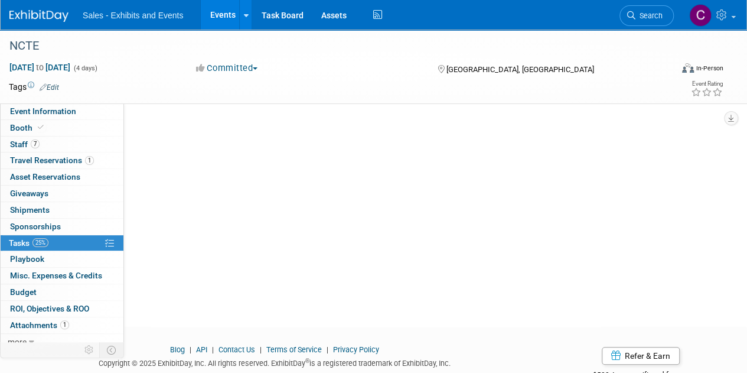
scroll to position [0, 0]
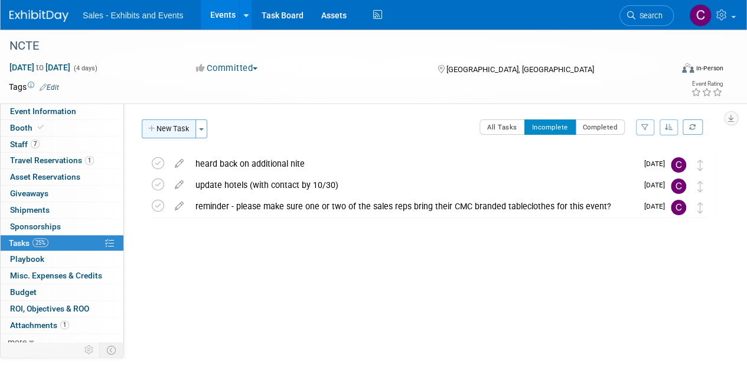
click at [171, 126] on button "New Task" at bounding box center [169, 128] width 54 height 19
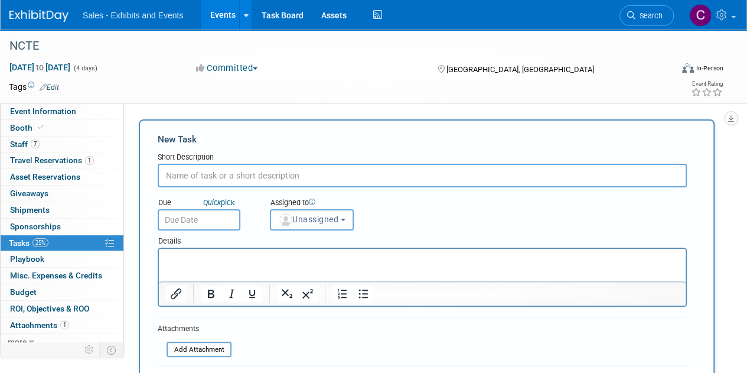
click at [184, 172] on input "text" at bounding box center [422, 176] width 529 height 24
type input "order power?"
click at [203, 221] on input "text" at bounding box center [199, 219] width 83 height 21
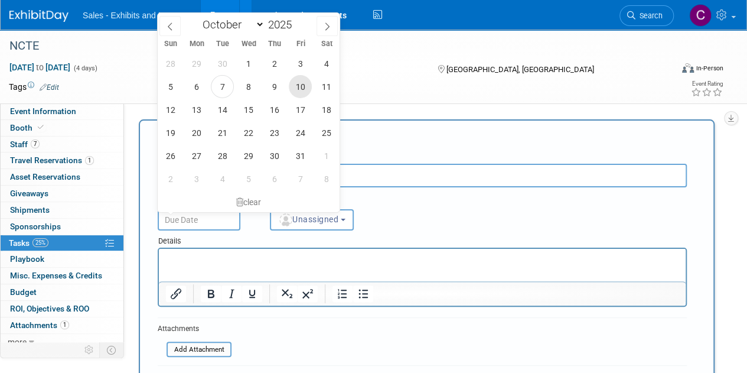
click at [298, 84] on span "10" at bounding box center [300, 86] width 23 height 23
type input "Oct 10, 2025"
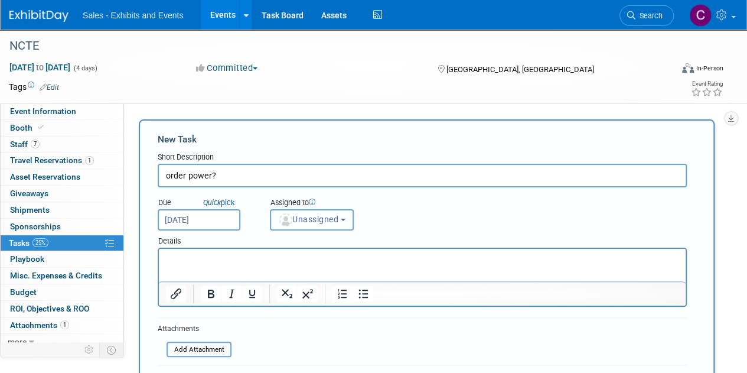
click at [321, 220] on span "Unassigned" at bounding box center [308, 218] width 60 height 9
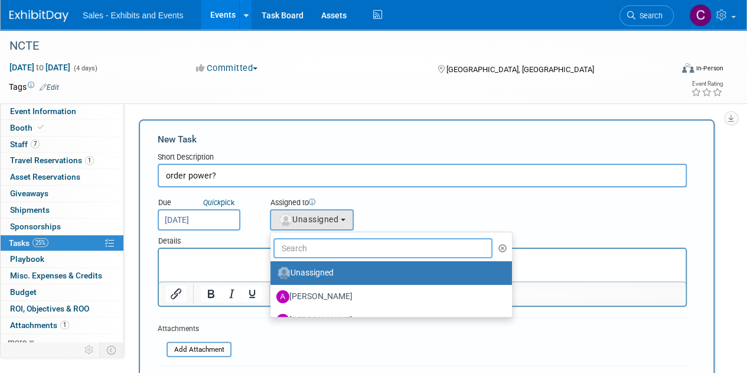
click at [325, 241] on input "text" at bounding box center [382, 248] width 219 height 20
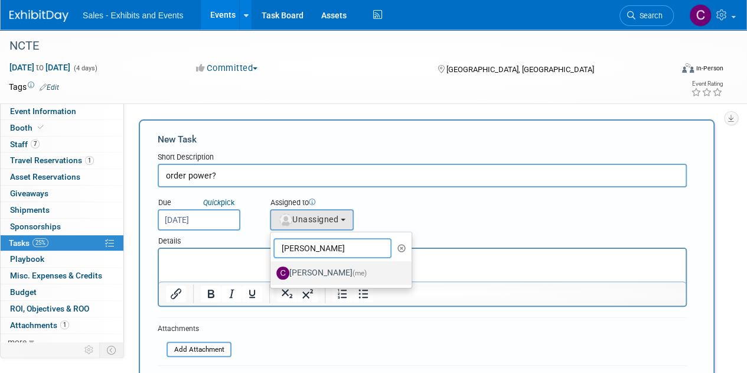
type input "christine"
drag, startPoint x: 327, startPoint y: 279, endPoint x: 162, endPoint y: 31, distance: 298.1
click at [327, 279] on label "Christine Lurz (me)" at bounding box center [337, 272] width 123 height 19
click at [272, 275] on input "Christine Lurz (me)" at bounding box center [269, 271] width 8 height 8
select select "a9e3834d-668b-4315-a5d4-069993be606a"
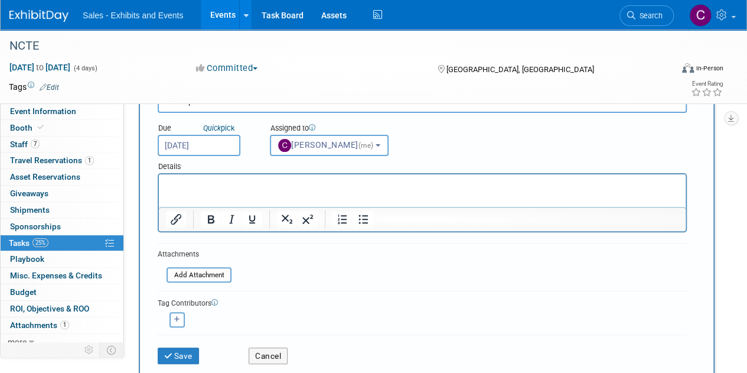
scroll to position [112, 0]
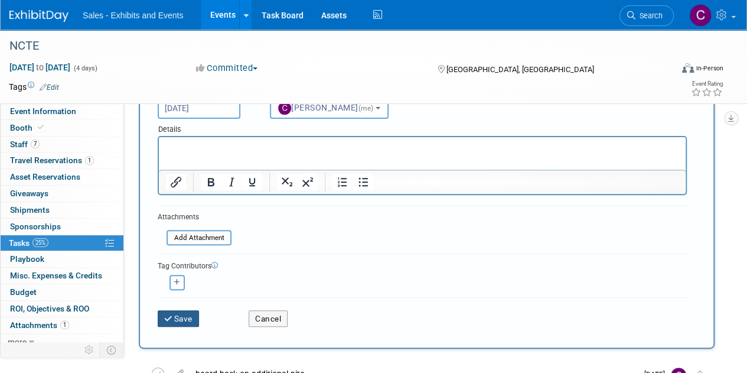
click at [183, 315] on button "Save" at bounding box center [178, 318] width 41 height 17
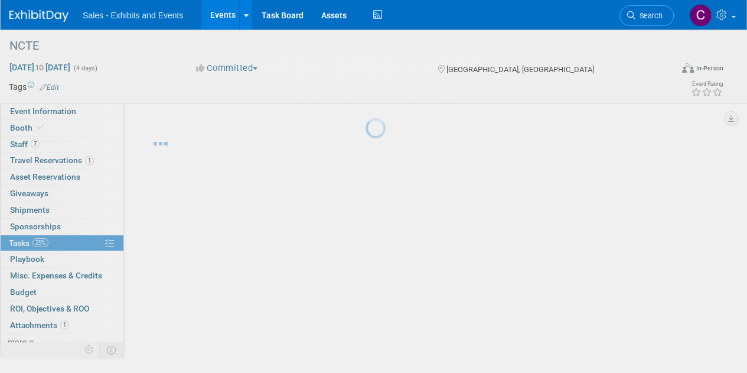
scroll to position [0, 0]
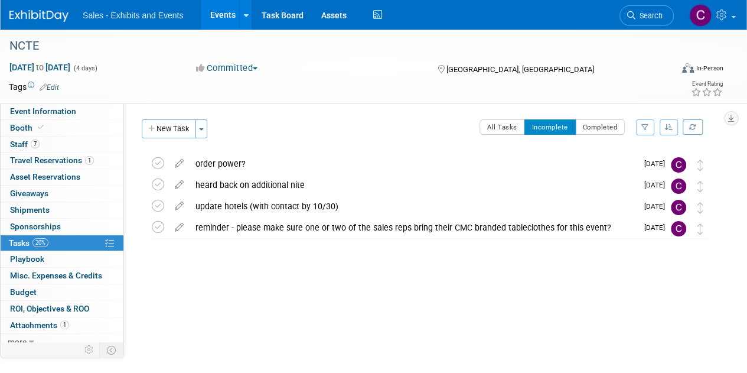
click at [222, 12] on link "Events" at bounding box center [222, 15] width 43 height 30
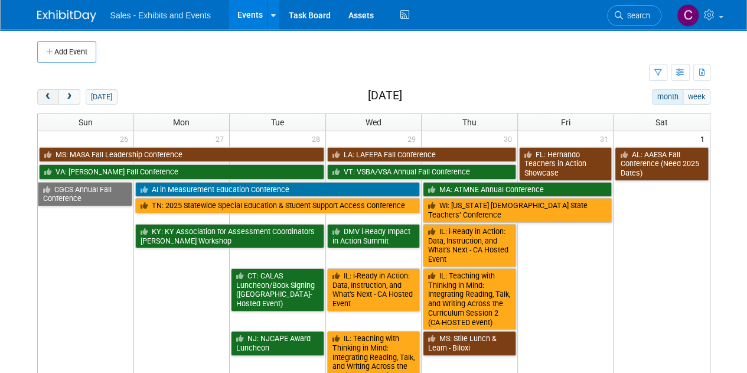
click at [50, 92] on button "prev" at bounding box center [48, 96] width 22 height 15
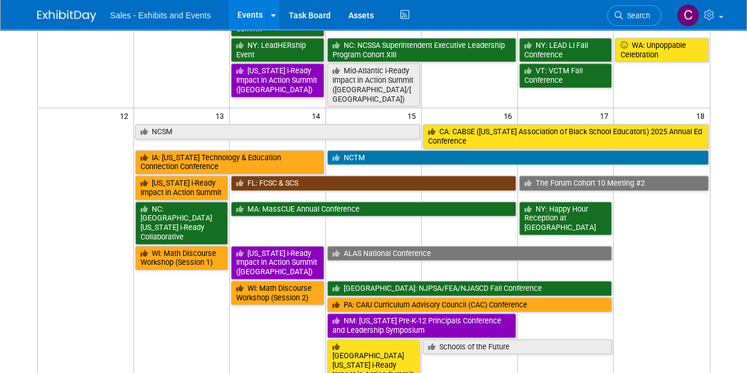
scroll to position [464, 0]
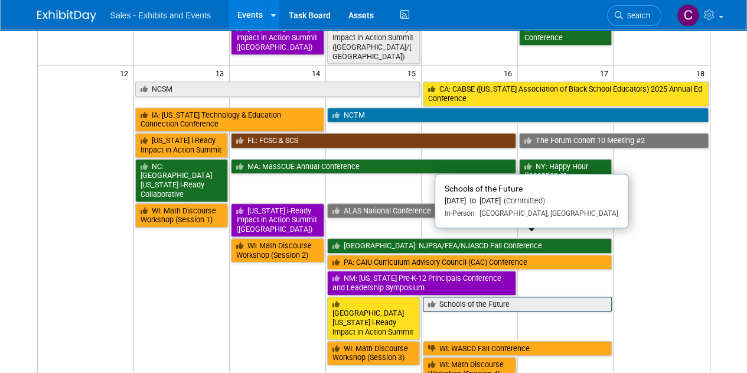
click at [483, 296] on link "Schools of the Future" at bounding box center [517, 303] width 189 height 15
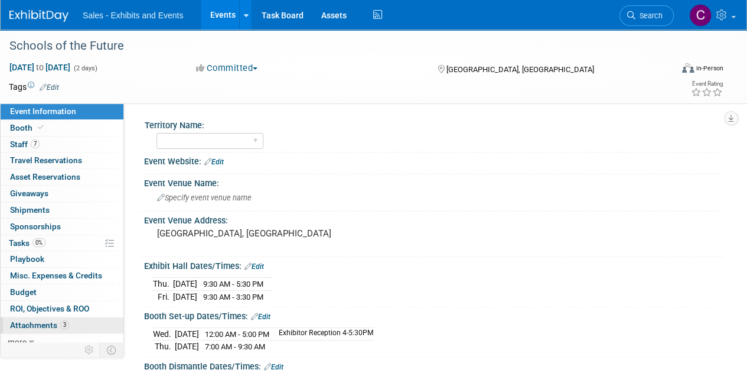
click at [36, 322] on span "Attachments 3" at bounding box center [39, 324] width 59 height 9
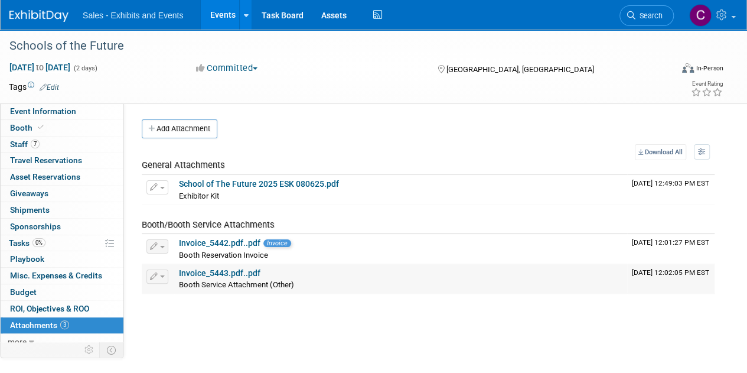
click at [209, 270] on link "Invoice_5443.pdf..pdf" at bounding box center [219, 272] width 81 height 9
click at [233, 246] on link "Invoice_5442.pdf..pdf" at bounding box center [219, 242] width 81 height 9
click at [26, 238] on span "Tasks 0%" at bounding box center [27, 242] width 37 height 9
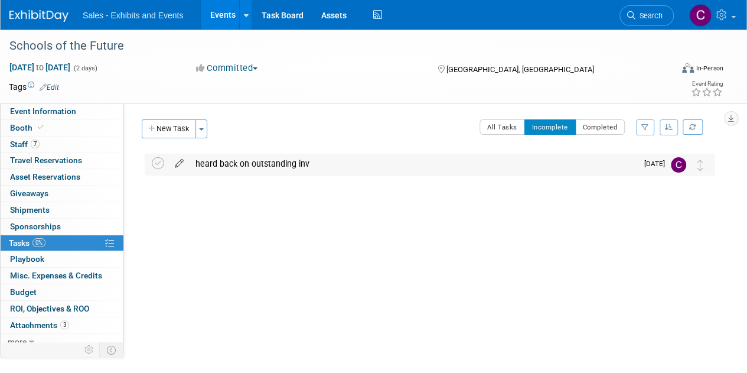
click at [179, 164] on icon at bounding box center [179, 161] width 21 height 15
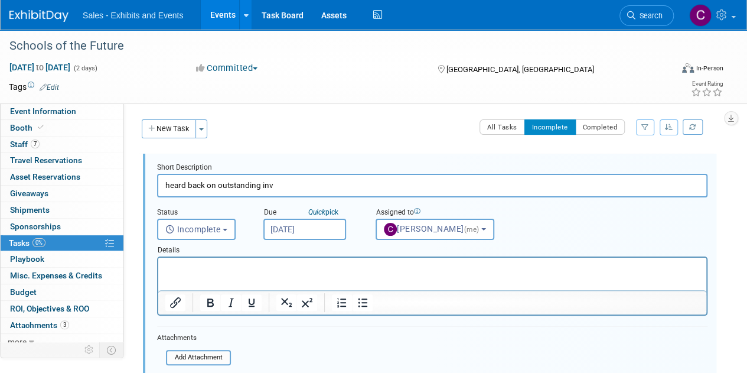
click at [214, 263] on p "Rich Text Area. Press ALT-0 for help." at bounding box center [432, 267] width 534 height 11
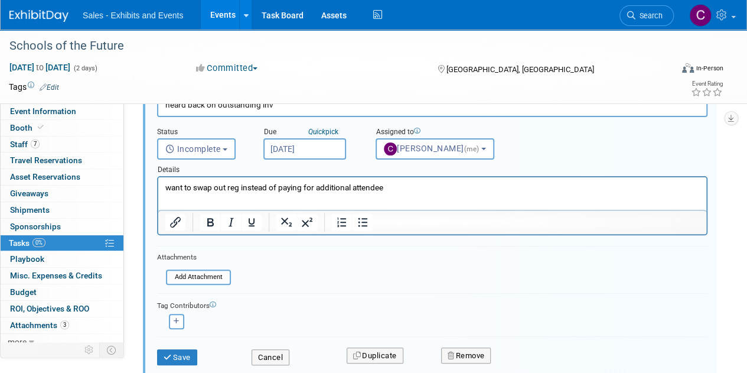
scroll to position [113, 0]
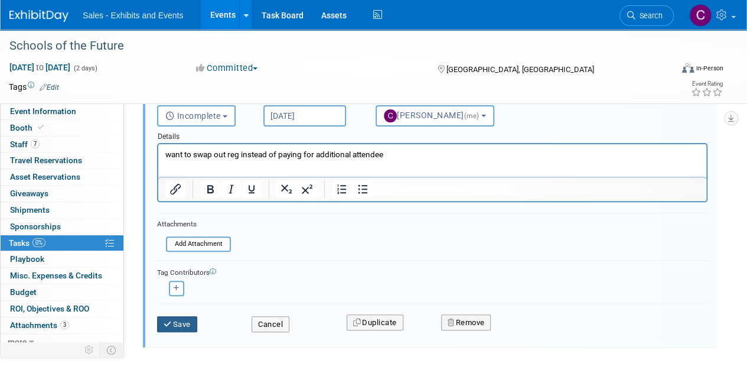
click at [172, 328] on button "Save" at bounding box center [177, 324] width 40 height 17
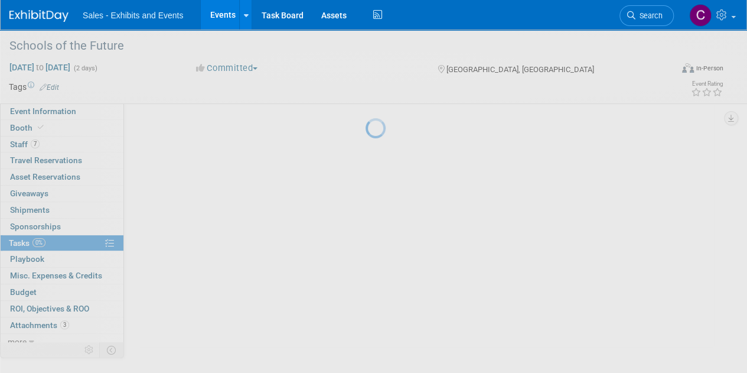
scroll to position [0, 0]
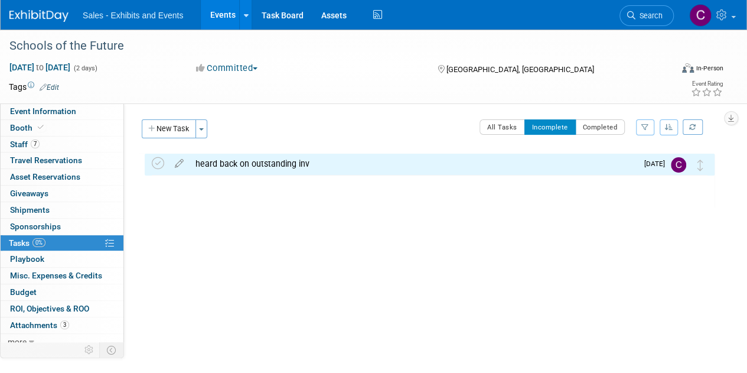
click at [217, 21] on link "Events" at bounding box center [222, 15] width 43 height 30
